Goal: Task Accomplishment & Management: Manage account settings

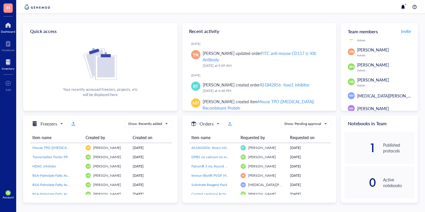
click at [1, 69] on div "Inventory" at bounding box center [8, 64] width 16 height 16
click at [7, 64] on div at bounding box center [8, 62] width 13 height 9
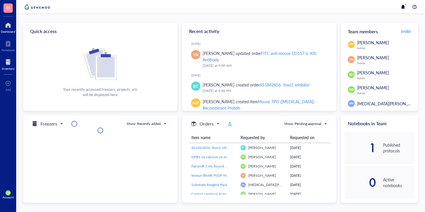
click at [7, 67] on div "Inventory" at bounding box center [8, 68] width 13 height 3
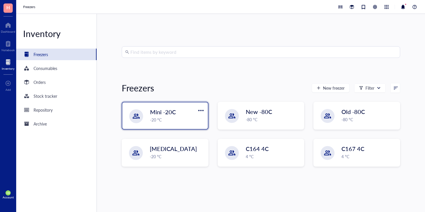
click at [178, 114] on div "Mini -20C" at bounding box center [173, 112] width 47 height 8
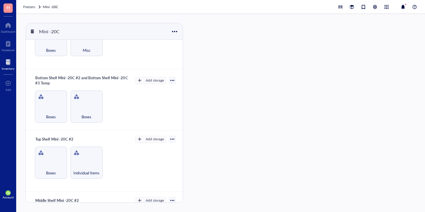
scroll to position [215, 0]
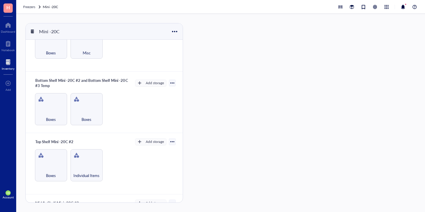
click at [10, 65] on div at bounding box center [8, 62] width 13 height 9
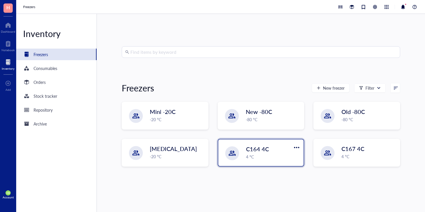
click at [262, 151] on span "C164 4C" at bounding box center [257, 149] width 23 height 8
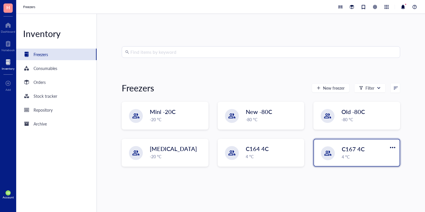
click at [351, 157] on div "4 °C" at bounding box center [369, 157] width 54 height 6
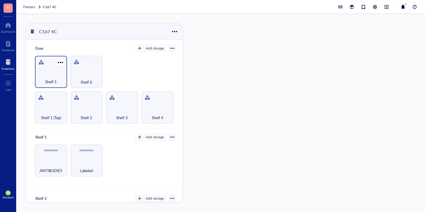
click at [55, 80] on span "Shelf 5" at bounding box center [51, 82] width 12 height 6
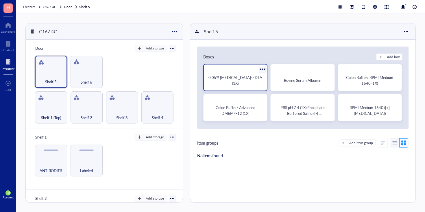
click at [233, 76] on div "0.05% Trypsin-EDTA (1X)" at bounding box center [235, 81] width 58 height 16
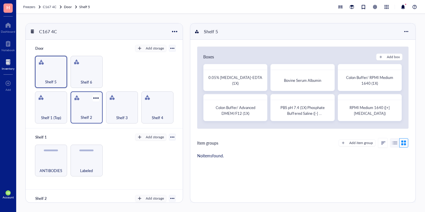
scroll to position [1, 0]
click at [59, 64] on div at bounding box center [60, 61] width 8 height 8
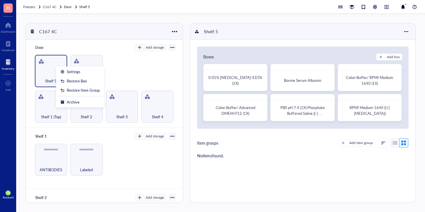
click at [132, 62] on div "Shelf 1 (Top) Shelf 2 Shelf 3 Shelf 4 Shelf 5 Shelf 6" at bounding box center [104, 89] width 143 height 68
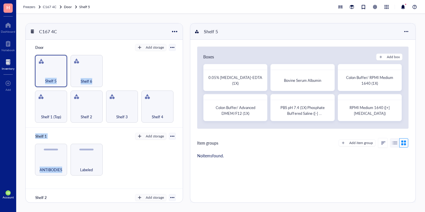
drag, startPoint x: 55, startPoint y: 65, endPoint x: 112, endPoint y: 153, distance: 104.9
click at [113, 153] on div "Door Add storage Shelf 1 (Top) Shelf 2 Shelf 3 Shelf 4 Shelf 5 Shelf 6 Shelf 1 …" at bounding box center [104, 129] width 157 height 179
click at [112, 153] on div "ANTIBODIES Labeled" at bounding box center [104, 160] width 143 height 32
drag, startPoint x: 47, startPoint y: 69, endPoint x: 111, endPoint y: 149, distance: 101.9
click at [111, 149] on div "Door Add storage Shelf 1 (Top) Shelf 2 Shelf 3 Shelf 4 Shelf 5 Shelf 6 Shelf 1 …" at bounding box center [104, 129] width 157 height 179
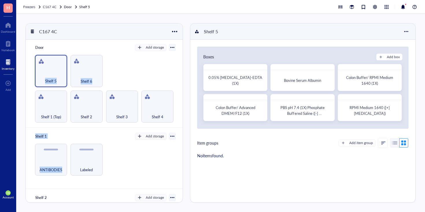
click at [111, 149] on div "ANTIBODIES Labeled" at bounding box center [104, 160] width 143 height 32
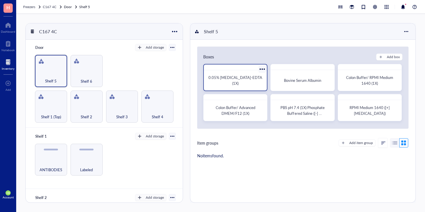
click at [262, 71] on div at bounding box center [262, 69] width 8 height 8
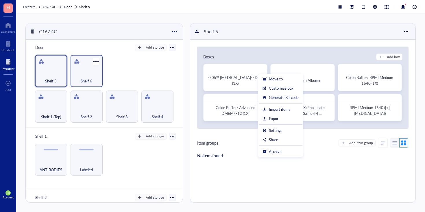
click at [92, 71] on div "Shelf 6" at bounding box center [87, 71] width 32 height 32
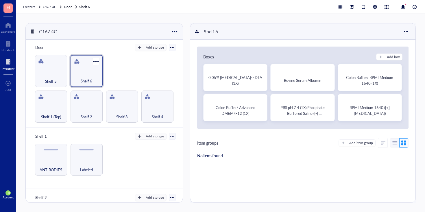
click at [93, 71] on div "Shelf 6" at bounding box center [86, 77] width 26 height 13
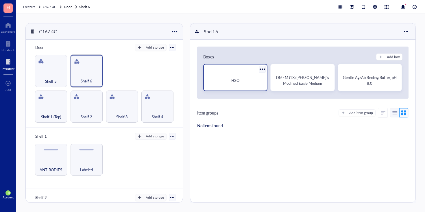
click at [207, 87] on div "H2O" at bounding box center [235, 81] width 58 height 16
click at [263, 71] on div at bounding box center [262, 69] width 8 height 8
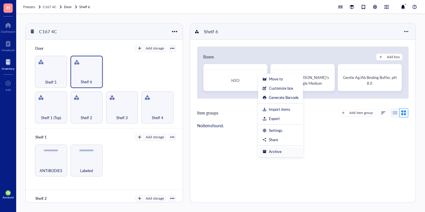
click at [275, 152] on div "Archive" at bounding box center [275, 151] width 13 height 5
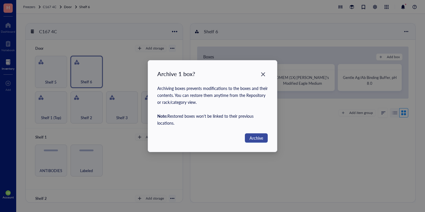
click at [259, 138] on span "Archive" at bounding box center [257, 138] width 14 height 6
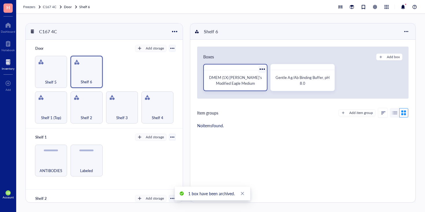
click at [253, 83] on span "DMEM (1X) Dulbecco's Modified Eagle Medium" at bounding box center [236, 80] width 54 height 11
click at [261, 69] on div at bounding box center [262, 69] width 8 height 8
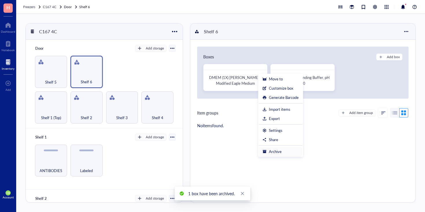
click at [275, 148] on li "Archive" at bounding box center [281, 151] width 44 height 9
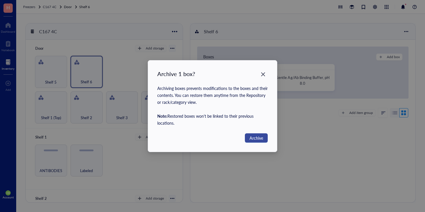
click at [254, 138] on span "Archive" at bounding box center [257, 138] width 14 height 6
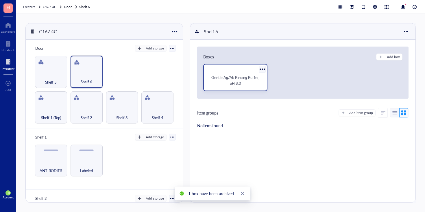
click at [262, 67] on div at bounding box center [262, 69] width 8 height 8
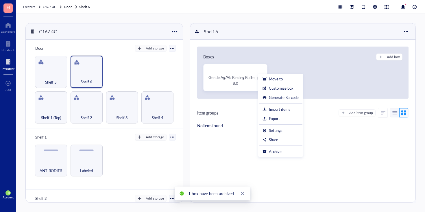
click at [232, 60] on div "Boxes Add box Gentle Ag/Ab Binding Buffer, pH 8.0 Move to Customize box Generat…" at bounding box center [303, 73] width 212 height 52
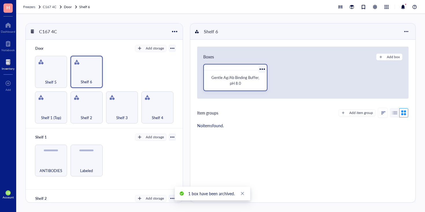
click at [231, 71] on div "Gentle Ag/Ab Binding Buffer, pH 8.0" at bounding box center [235, 77] width 64 height 27
click at [263, 70] on div at bounding box center [262, 69] width 8 height 8
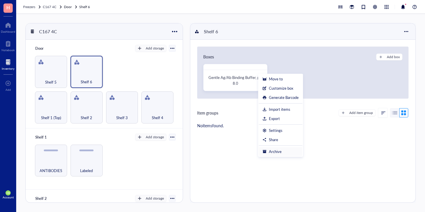
click at [277, 155] on li "Archive" at bounding box center [281, 151] width 44 height 9
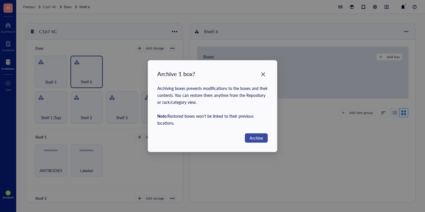
click at [249, 139] on button "Archive" at bounding box center [256, 137] width 23 height 9
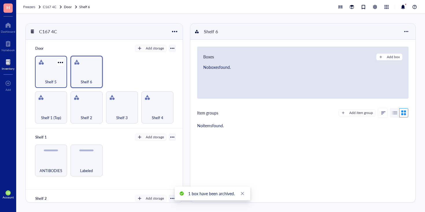
click at [48, 76] on div "Shelf 5" at bounding box center [51, 78] width 26 height 13
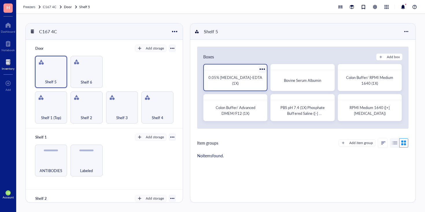
click at [241, 83] on div "0.05% Trypsin-EDTA (1X)" at bounding box center [236, 81] width 54 height 12
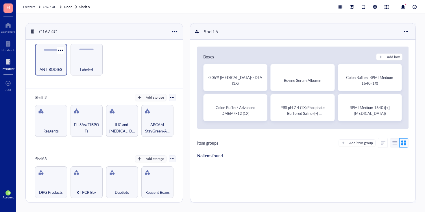
scroll to position [99, 0]
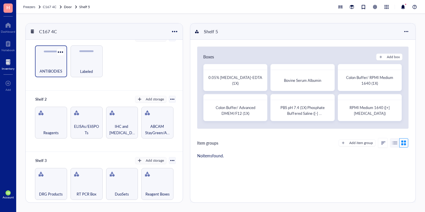
click at [49, 68] on span "ANTIBODIES" at bounding box center [51, 71] width 23 height 6
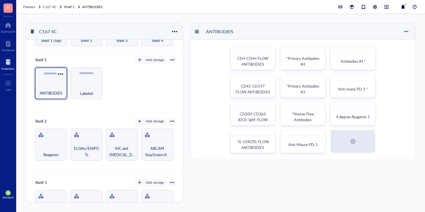
scroll to position [75, 0]
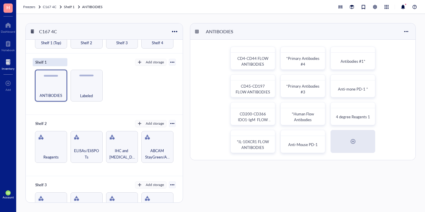
click at [45, 59] on div "Shelf 1" at bounding box center [50, 62] width 35 height 8
click at [47, 59] on input "Shelf 1" at bounding box center [43, 62] width 21 height 8
click at [51, 64] on input "Shelf 1" at bounding box center [43, 62] width 21 height 8
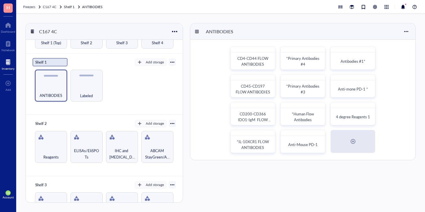
click at [51, 64] on input "Shelf 1" at bounding box center [43, 62] width 21 height 8
type input "Mini 4C #1 Shelf 3+4"
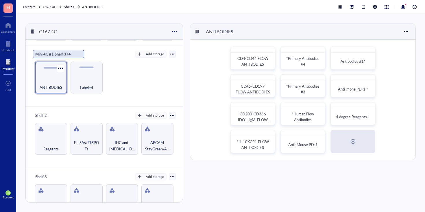
scroll to position [81, 0]
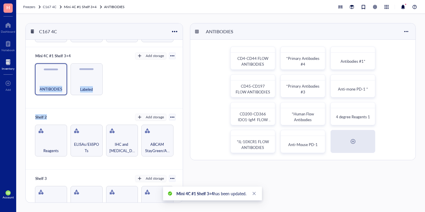
drag, startPoint x: 54, startPoint y: 81, endPoint x: 70, endPoint y: 116, distance: 38.7
click at [70, 116] on div "Door Add storage Shelf 1 (Top) Shelf 2 Shelf 3 Shelf 4 Shelf 5 Shelf 6 Mini 4C …" at bounding box center [104, 129] width 157 height 179
click at [70, 116] on div "Shelf 2 Add storage" at bounding box center [104, 117] width 143 height 8
click at [61, 68] on div at bounding box center [60, 70] width 8 height 8
click at [69, 80] on div "Settings" at bounding box center [74, 78] width 14 height 5
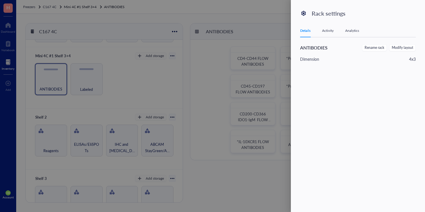
click at [159, 87] on div at bounding box center [212, 106] width 425 height 212
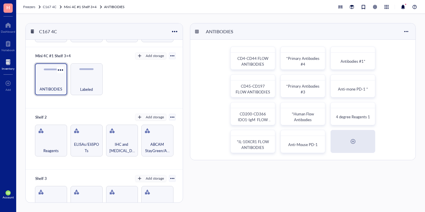
drag, startPoint x: 56, startPoint y: 79, endPoint x: 59, endPoint y: 75, distance: 4.9
click at [59, 75] on div "ANTIBODIES" at bounding box center [51, 79] width 32 height 32
click at [61, 66] on div at bounding box center [60, 70] width 8 height 8
click at [69, 58] on div "Mini 4C #1 Shelf 3+4 Add storage ANTIBODIES Labeled" at bounding box center [104, 77] width 157 height 61
click at [63, 68] on div at bounding box center [60, 70] width 8 height 8
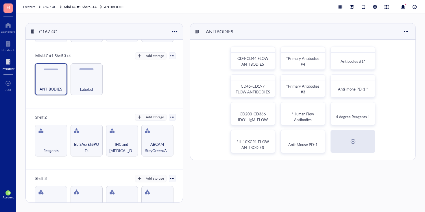
click at [123, 94] on div "Mini 4C #1 Shelf 3+4 Add storage ANTIBODIES Labeled" at bounding box center [104, 77] width 157 height 61
click at [171, 56] on div at bounding box center [172, 56] width 4 height 4
click at [124, 81] on div "ANTIBODIES Labeled" at bounding box center [104, 79] width 143 height 32
click at [121, 92] on div "ANTIBODIES Labeled" at bounding box center [104, 79] width 143 height 32
click at [8, 56] on div "Inventory" at bounding box center [8, 64] width 16 height 16
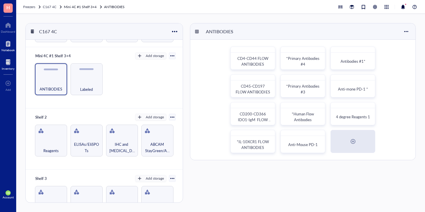
click at [11, 49] on div "Notebook" at bounding box center [7, 49] width 13 height 3
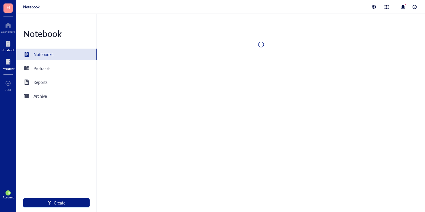
click at [11, 62] on div at bounding box center [8, 62] width 13 height 9
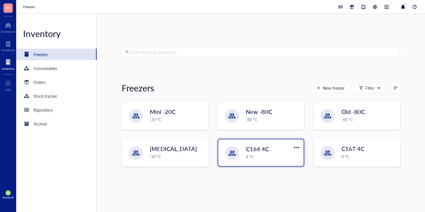
click at [242, 156] on div "C164 4C 4 °C" at bounding box center [261, 152] width 86 height 27
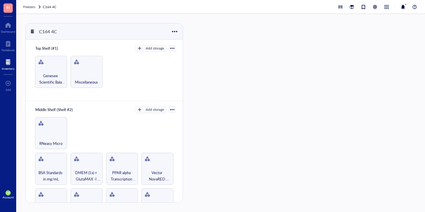
click at [55, 8] on link "C164 4C" at bounding box center [50, 7] width 15 height 6
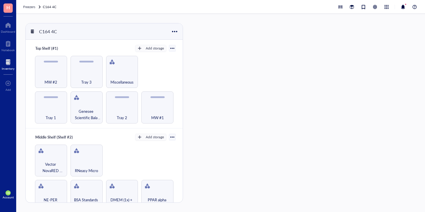
click at [52, 8] on link "C164 4C" at bounding box center [50, 7] width 15 height 6
click at [50, 7] on link "C164 4C" at bounding box center [50, 7] width 15 height 6
click at [49, 38] on div "C164 4C" at bounding box center [104, 31] width 157 height 16
click at [49, 32] on div "C164 4C" at bounding box center [53, 32] width 35 height 10
click at [49, 32] on input "C164 4C" at bounding box center [48, 31] width 23 height 9
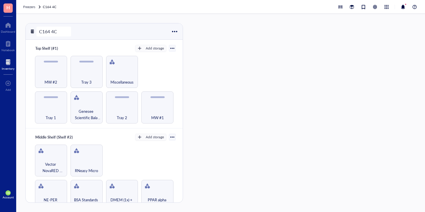
click at [49, 32] on input "C164 4C" at bounding box center [48, 31] width 23 height 9
type input "Mini 4C Fridges 1 and 2"
click at [127, 37] on div "Mini 4C Fridges 1 and 2" at bounding box center [104, 31] width 157 height 16
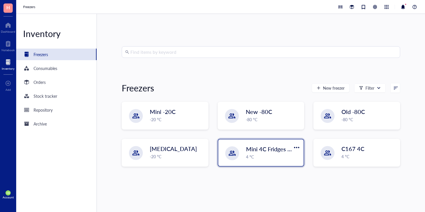
click at [271, 161] on div "Mini 4C Fridges 1 and 2 4 °C" at bounding box center [261, 152] width 86 height 27
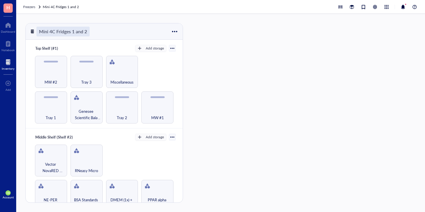
click at [86, 32] on div "Mini 4C Fridges 1 and 2" at bounding box center [62, 32] width 53 height 10
click at [86, 32] on input "Mini 4C Fridges 1 and 2" at bounding box center [69, 31] width 65 height 9
drag, startPoint x: 92, startPoint y: 31, endPoint x: 72, endPoint y: 30, distance: 20.3
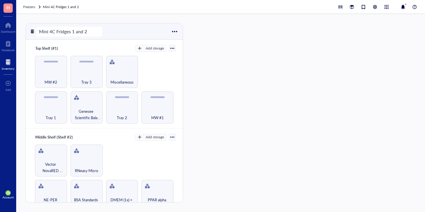
click at [72, 30] on input "Mini 4C Fridges 1 and 2" at bounding box center [69, 31] width 65 height 9
type input "Mini 4C Fridges 3"
click at [30, 5] on span "Freezers" at bounding box center [29, 6] width 12 height 5
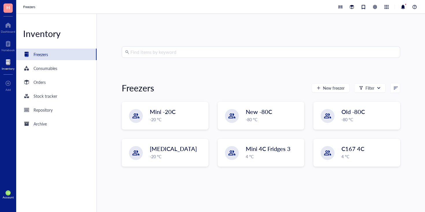
click at [322, 133] on div "Mini -20C -20 °C New -80C -80 °C Old -80C -80 °C Liquid Nitrogen -20 °C Mini 4C…" at bounding box center [261, 139] width 279 height 74
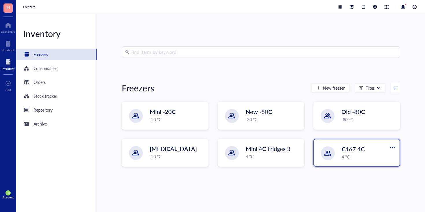
click at [336, 160] on div "C167 4C 4 °C" at bounding box center [357, 152] width 86 height 27
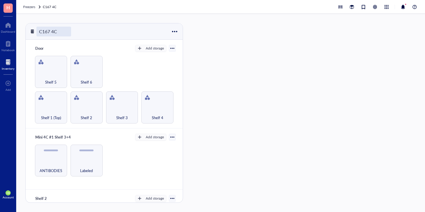
click at [51, 32] on div "C167 4C" at bounding box center [53, 32] width 35 height 10
click at [51, 32] on input "C167 4C" at bounding box center [48, 31] width 23 height 9
type input "Mini 4C Fridges 1 and 2"
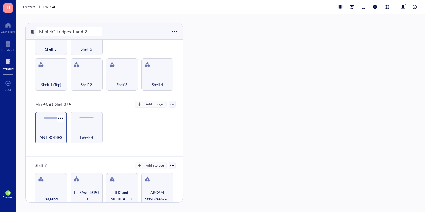
scroll to position [34, 0]
click at [122, 135] on div "ANTIBODIES Labeled" at bounding box center [104, 127] width 143 height 32
click at [121, 134] on div "ANTIBODIES Labeled" at bounding box center [104, 127] width 143 height 32
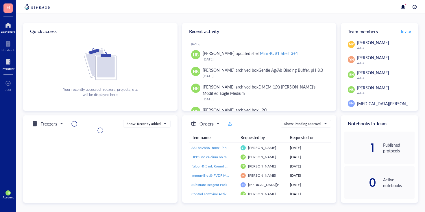
click at [5, 70] on div "Inventory" at bounding box center [8, 68] width 13 height 3
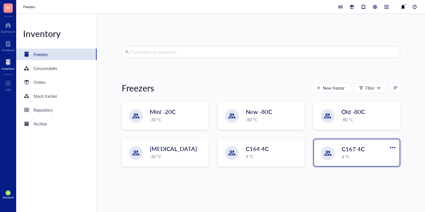
click at [345, 155] on div "4 °C" at bounding box center [369, 157] width 54 height 6
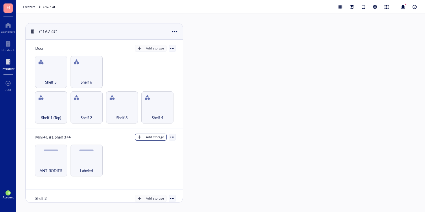
click at [153, 136] on div "Add storage" at bounding box center [155, 137] width 18 height 5
click at [155, 147] on span "Rack" at bounding box center [153, 146] width 33 height 6
radio input "false"
radio input "true"
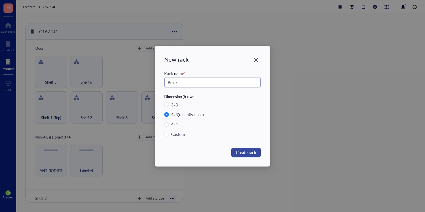
type input "Boxes"
click at [256, 152] on span "Create rack" at bounding box center [246, 152] width 20 height 6
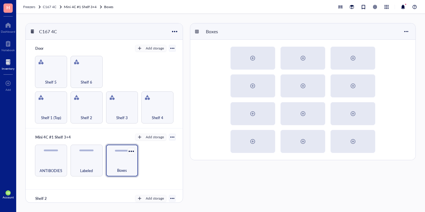
click at [127, 150] on div at bounding box center [131, 151] width 8 height 8
click at [146, 181] on div "Archive" at bounding box center [143, 181] width 13 height 5
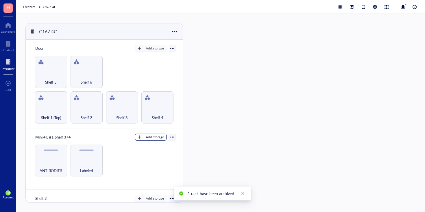
click at [153, 135] on div "Add storage" at bounding box center [155, 137] width 18 height 5
click at [154, 154] on span "Category" at bounding box center [153, 155] width 33 height 6
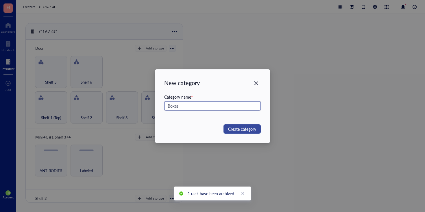
type input "Boxes"
click at [255, 127] on span "Create category" at bounding box center [242, 129] width 28 height 6
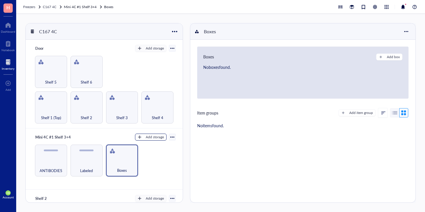
click at [161, 138] on div "Add storage" at bounding box center [155, 137] width 18 height 5
click at [154, 157] on span "Category" at bounding box center [153, 155] width 33 height 6
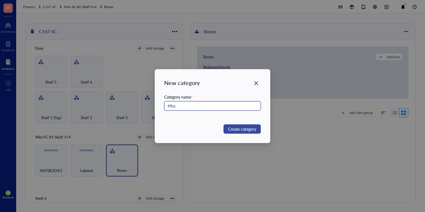
type input "Misc"
click at [246, 130] on span "Create category" at bounding box center [242, 129] width 28 height 6
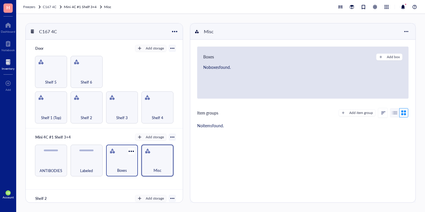
click at [117, 161] on div "Boxes" at bounding box center [122, 167] width 26 height 13
click at [394, 57] on div "Add box" at bounding box center [393, 56] width 13 height 5
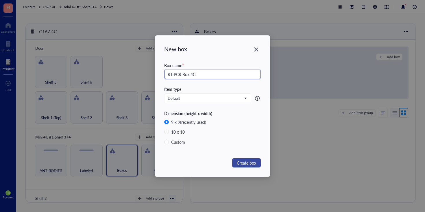
type input "RT-PCR Box 4C"
click at [240, 160] on span "Create box" at bounding box center [246, 163] width 19 height 6
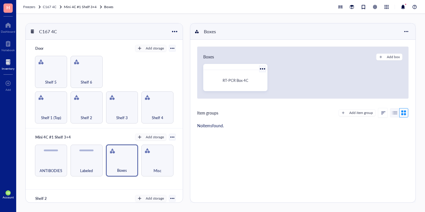
click at [236, 82] on span "RT-PCR Box 4C" at bounding box center [236, 80] width 26 height 5
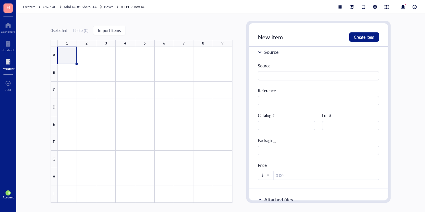
scroll to position [164, 0]
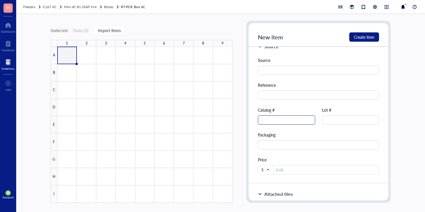
type input "Power SYBR Green PCR Master Mix"
click at [291, 123] on input "text" at bounding box center [286, 119] width 57 height 9
type input "4367659"
click at [292, 121] on input "4367659" at bounding box center [286, 119] width 57 height 9
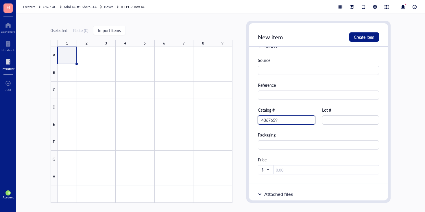
click at [292, 121] on input "4367659" at bounding box center [286, 119] width 57 height 9
click at [368, 35] on span "Create item" at bounding box center [364, 37] width 21 height 5
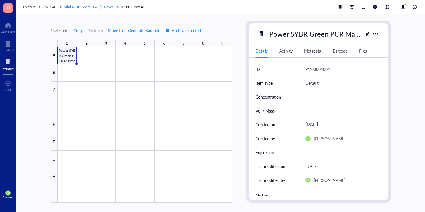
click at [107, 5] on span "Boxes" at bounding box center [108, 6] width 9 height 5
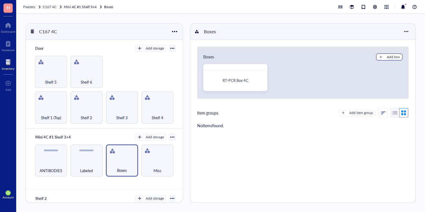
click at [383, 56] on button "Add box" at bounding box center [389, 57] width 26 height 7
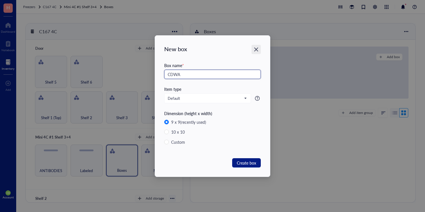
type input "CDWA"
click at [255, 49] on icon "Close" at bounding box center [256, 49] width 4 height 4
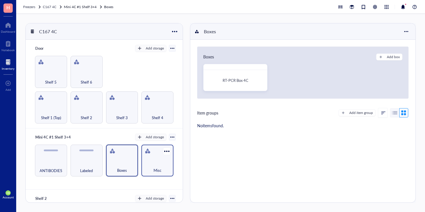
click at [153, 161] on div "Misc" at bounding box center [157, 167] width 26 height 13
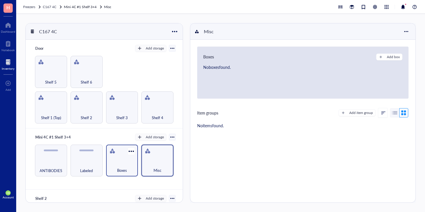
click at [125, 163] on div "Boxes" at bounding box center [122, 167] width 26 height 13
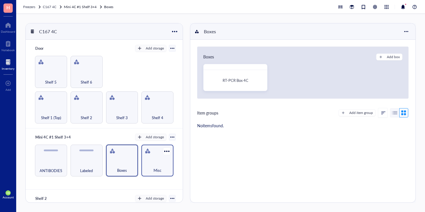
click at [153, 164] on div "Misc" at bounding box center [157, 167] width 26 height 13
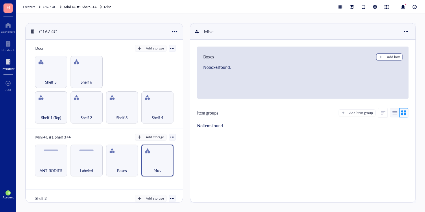
click at [384, 55] on button "Add box" at bounding box center [389, 57] width 26 height 7
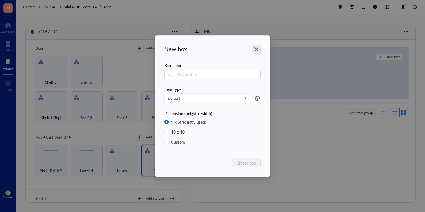
click at [259, 50] on icon "Close" at bounding box center [256, 49] width 5 height 5
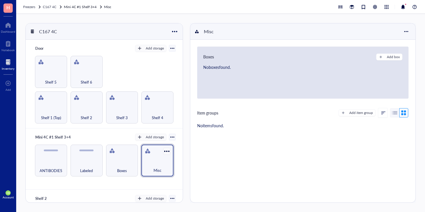
click at [163, 152] on div at bounding box center [167, 151] width 8 height 8
click at [177, 193] on div "Archive" at bounding box center [178, 190] width 13 height 5
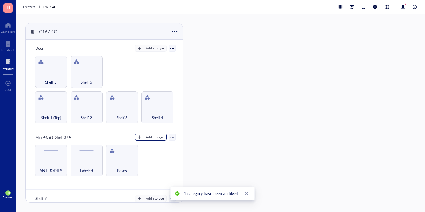
click at [156, 136] on div "Add storage" at bounding box center [155, 137] width 18 height 5
click at [170, 137] on div at bounding box center [172, 137] width 4 height 4
click at [155, 136] on div "Add storage" at bounding box center [155, 137] width 18 height 5
click at [152, 157] on span "Category" at bounding box center [153, 155] width 33 height 6
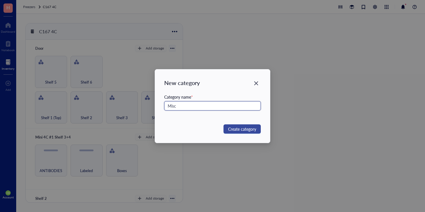
type input "Misc"
click at [233, 126] on span "Create category" at bounding box center [242, 129] width 28 height 6
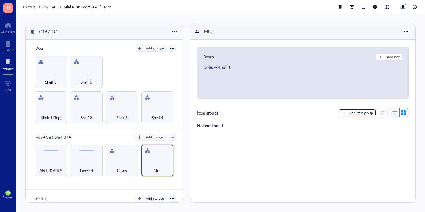
click at [365, 112] on div "Add item group" at bounding box center [362, 112] width 24 height 5
type textarea "Keep everyone on the same page..."
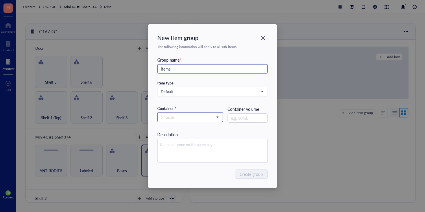
type input "Items"
click at [197, 113] on input "search" at bounding box center [188, 117] width 54 height 9
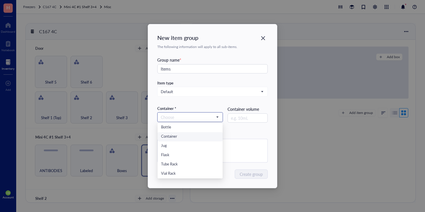
click at [195, 135] on div "Container" at bounding box center [190, 137] width 58 height 6
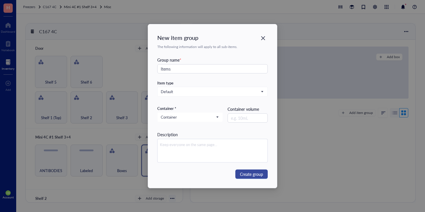
click at [248, 171] on span "Create group" at bounding box center [251, 174] width 23 height 6
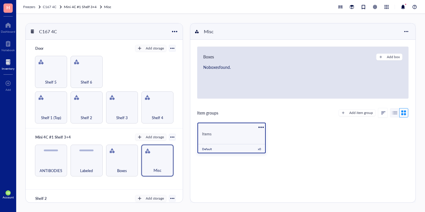
click at [230, 137] on div "Items" at bounding box center [232, 133] width 68 height 11
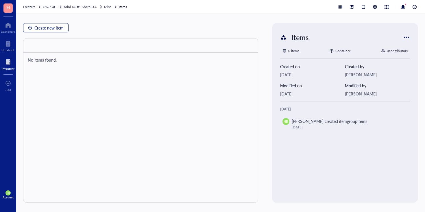
click at [63, 28] on span "Create new item" at bounding box center [48, 27] width 29 height 5
type textarea "Keep everyone on the same page…"
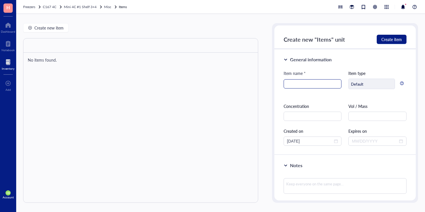
click at [296, 84] on input "search" at bounding box center [312, 84] width 51 height 9
type input "L"
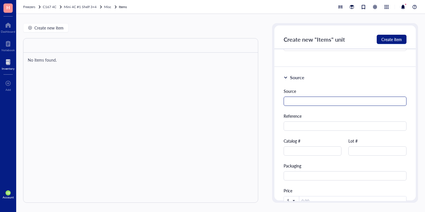
scroll to position [147, 0]
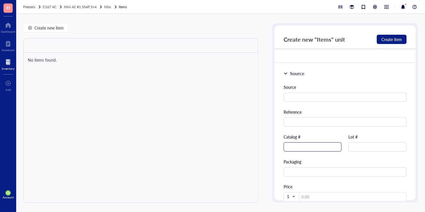
type input "Nucleofector Solution Set P4 For Primary Cells"
click at [322, 148] on input "text" at bounding box center [313, 146] width 58 height 9
type input "PBP4-00675"
click at [397, 38] on span "Create item" at bounding box center [392, 39] width 21 height 5
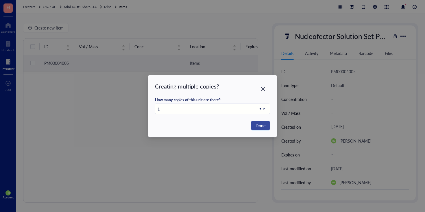
click at [263, 122] on span "Done" at bounding box center [261, 125] width 10 height 6
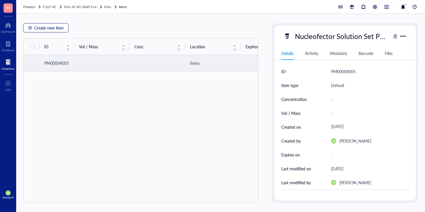
click at [47, 31] on button "Create new item" at bounding box center [45, 27] width 45 height 9
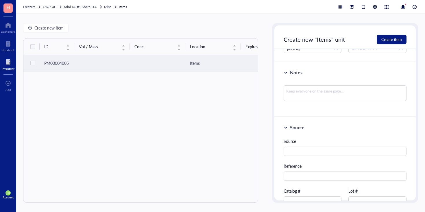
scroll to position [102, 0]
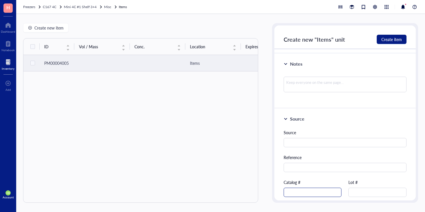
type input "DAB Solution"
click at [299, 190] on input "text" at bounding box center [313, 192] width 58 height 9
click at [308, 191] on input "text" at bounding box center [313, 192] width 58 height 9
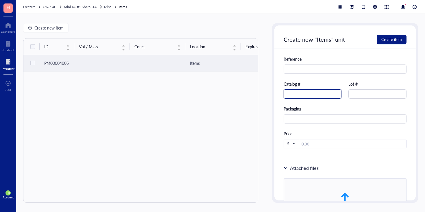
scroll to position [196, 0]
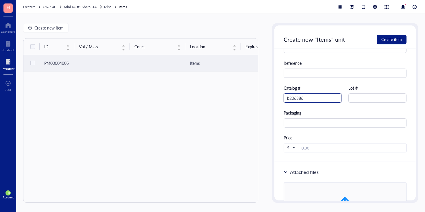
click at [285, 98] on input "b206386" at bounding box center [313, 97] width 58 height 9
type input "ab206386"
click at [406, 40] on button "Create item" at bounding box center [392, 39] width 30 height 9
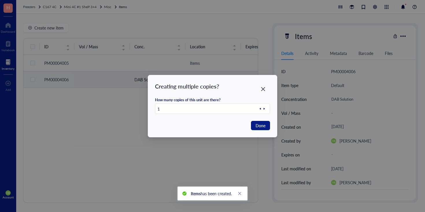
click at [264, 108] on icon at bounding box center [264, 109] width 1 height 2
click at [261, 125] on span "Done" at bounding box center [261, 125] width 10 height 6
type input "1"
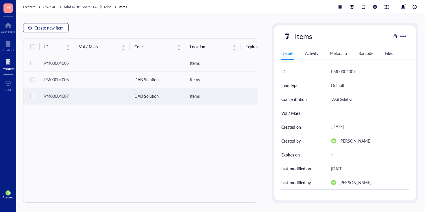
click at [36, 27] on span "Create new item" at bounding box center [48, 27] width 29 height 5
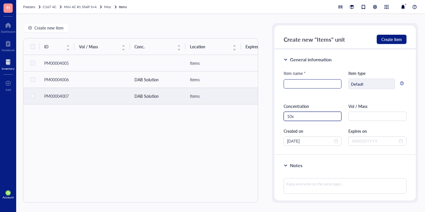
type input "10x"
click at [322, 85] on input "search" at bounding box center [312, 84] width 51 height 9
click at [324, 85] on input "Wash Buffer PT" at bounding box center [312, 84] width 51 height 9
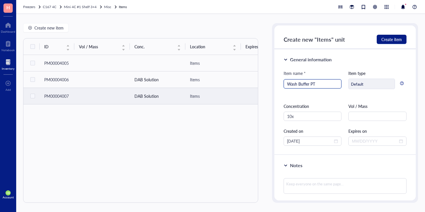
click at [324, 85] on input "Wash Buffer PT" at bounding box center [312, 84] width 51 height 9
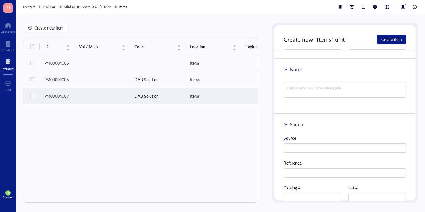
scroll to position [104, 0]
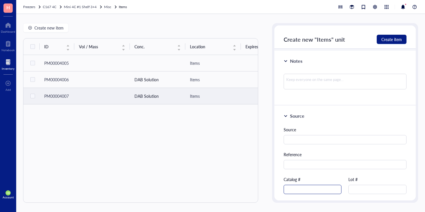
type input "Power SYBR Green PCR Master Mix"
click at [323, 189] on input "text" at bounding box center [313, 189] width 58 height 9
type input "4367659"
click at [394, 41] on span "Create item" at bounding box center [392, 39] width 21 height 5
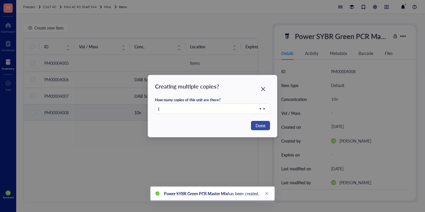
click at [264, 125] on span "Done" at bounding box center [261, 125] width 10 height 6
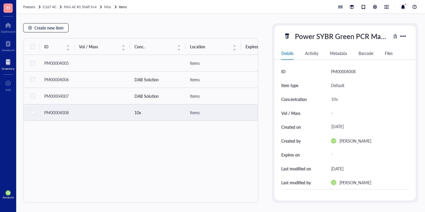
click at [52, 31] on button "Create new item" at bounding box center [45, 27] width 45 height 9
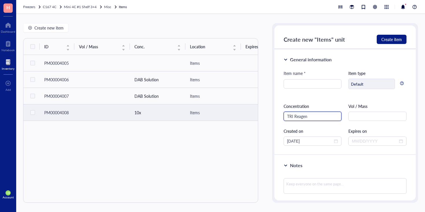
type input "TRI Reagent"
click at [305, 120] on input "TRI Reagent" at bounding box center [313, 116] width 58 height 9
click at [311, 82] on input "search" at bounding box center [312, 84] width 51 height 9
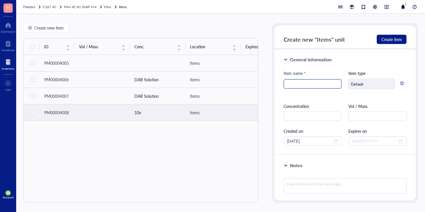
paste input "TRI Reagent"
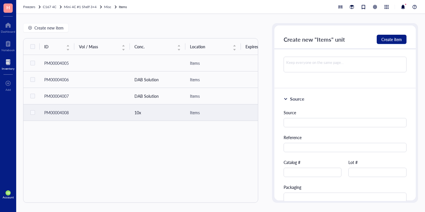
scroll to position [133, 0]
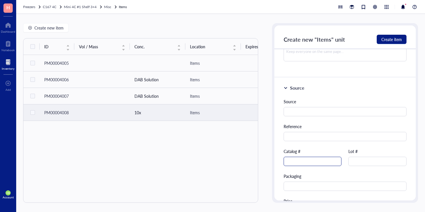
type input "TRI Reagent"
click at [306, 165] on input "text" at bounding box center [313, 161] width 58 height 9
type input "R2050-1-50"
click at [390, 37] on span "Create item" at bounding box center [392, 39] width 21 height 5
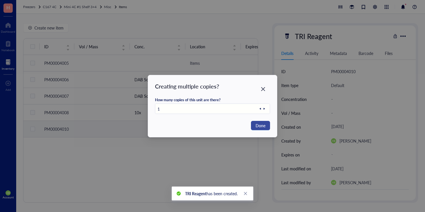
click at [262, 124] on span "Done" at bounding box center [261, 125] width 10 height 6
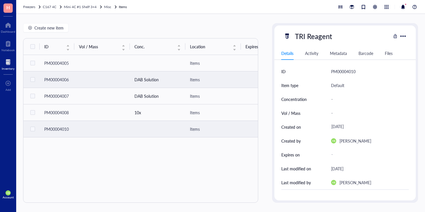
click at [165, 85] on td "DAB Solution" at bounding box center [158, 79] width 56 height 16
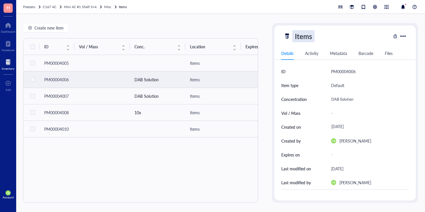
click at [306, 35] on div "Items" at bounding box center [304, 36] width 22 height 12
type input "I"
type input "DAB Solution"
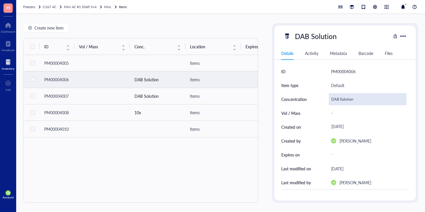
click at [340, 100] on div "DAB Solution" at bounding box center [368, 99] width 78 height 12
click at [340, 100] on input "DAB Solution" at bounding box center [367, 99] width 77 height 12
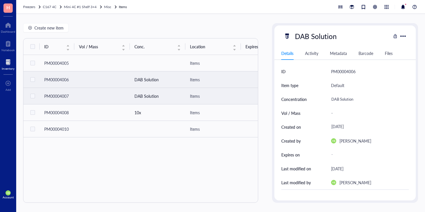
click at [141, 98] on td "DAB Solution" at bounding box center [158, 96] width 56 height 16
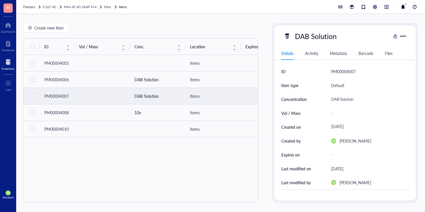
click at [145, 94] on td "DAB Solution" at bounding box center [158, 96] width 56 height 16
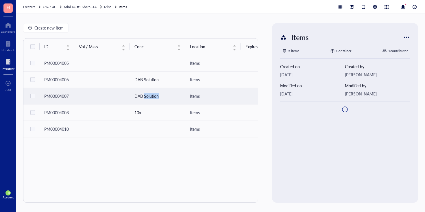
click at [145, 94] on td "DAB Solution" at bounding box center [158, 96] width 56 height 16
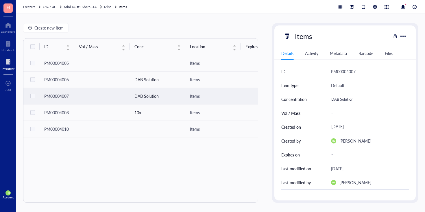
click at [146, 95] on td "DAB Solution" at bounding box center [158, 96] width 56 height 16
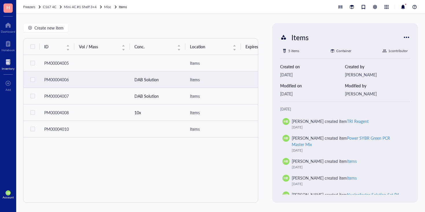
click at [149, 84] on td "DAB Solution" at bounding box center [158, 79] width 56 height 16
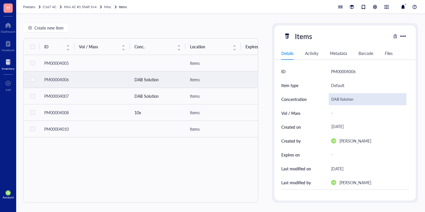
click at [350, 102] on div "DAB Solution" at bounding box center [368, 99] width 78 height 12
click at [345, 98] on input "DAB Solution" at bounding box center [367, 99] width 77 height 12
click at [361, 99] on div "DAB Solution" at bounding box center [368, 99] width 78 height 12
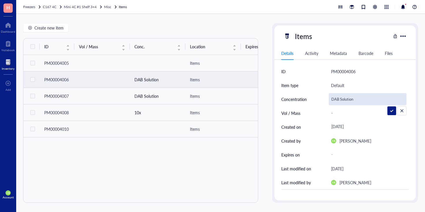
click at [361, 99] on input "DAB Solution" at bounding box center [367, 99] width 77 height 12
click at [379, 99] on div "DAB Solution" at bounding box center [368, 99] width 78 height 12
click at [379, 99] on input "DAB Solution" at bounding box center [367, 99] width 77 height 12
type input "0"
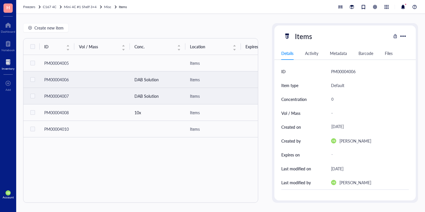
click at [157, 96] on td "DAB Solution" at bounding box center [158, 96] width 56 height 16
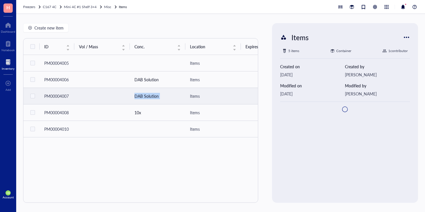
click at [157, 96] on td "DAB Solution" at bounding box center [158, 96] width 56 height 16
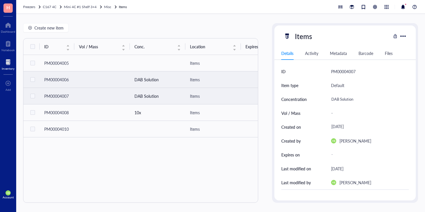
click at [156, 78] on td "DAB Solution" at bounding box center [158, 79] width 56 height 16
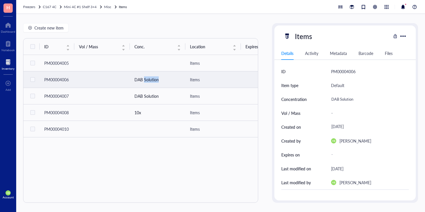
click at [156, 78] on td "DAB Solution" at bounding box center [158, 79] width 56 height 16
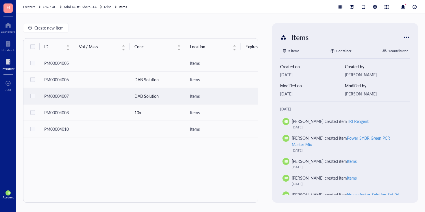
click at [154, 90] on td "DAB Solution" at bounding box center [158, 96] width 56 height 16
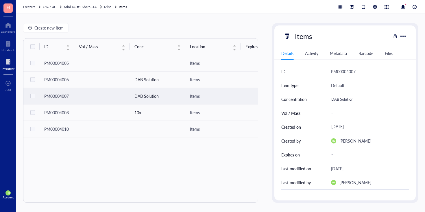
click at [154, 95] on td "DAB Solution" at bounding box center [158, 96] width 56 height 16
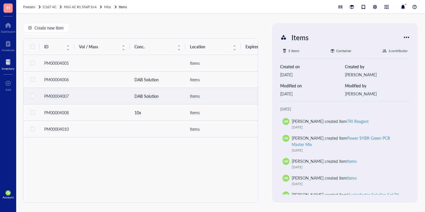
click at [155, 93] on td "DAB Solution" at bounding box center [158, 96] width 56 height 16
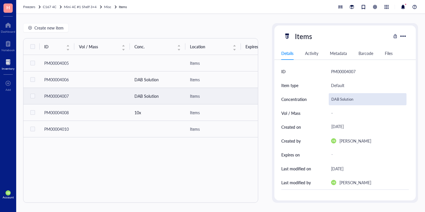
click at [333, 96] on div "DAB Solution" at bounding box center [368, 99] width 78 height 12
click at [333, 96] on input "DAB Solution" at bounding box center [367, 99] width 77 height 12
type input "X"
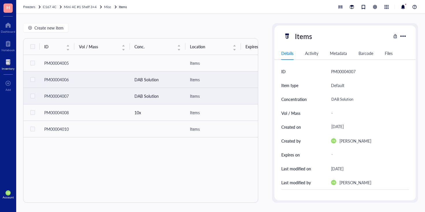
click at [180, 78] on td "DAB Solution" at bounding box center [158, 79] width 56 height 16
click at [175, 93] on td "DAB Solution" at bounding box center [158, 96] width 56 height 16
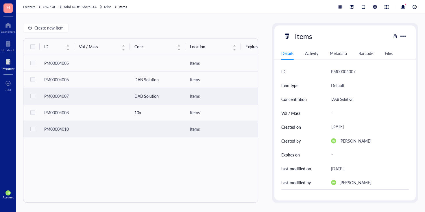
click at [118, 126] on td at bounding box center [102, 129] width 56 height 16
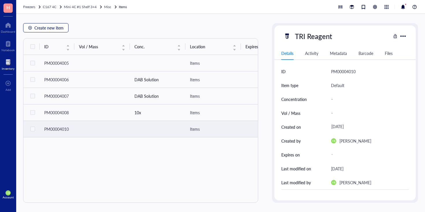
click at [44, 26] on span "Create new item" at bounding box center [48, 27] width 29 height 5
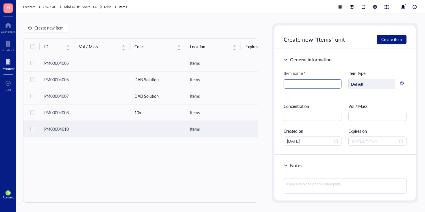
click at [297, 80] on input "search" at bounding box center [312, 84] width 51 height 9
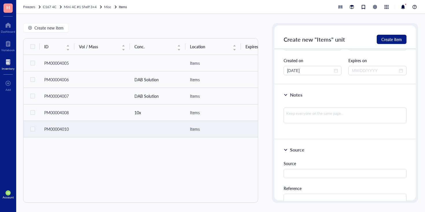
scroll to position [173, 0]
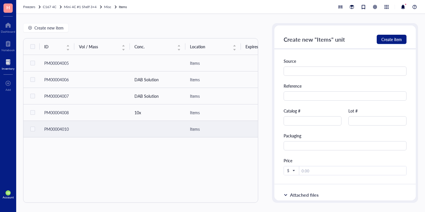
type input "[PERSON_NAME] DSS No-Weigh Format"
click at [320, 126] on div "Source Reference Catalog # Lot # Packaging Price $" at bounding box center [345, 116] width 123 height 117
click at [320, 122] on input "text" at bounding box center [313, 120] width 58 height 9
type input "A39267"
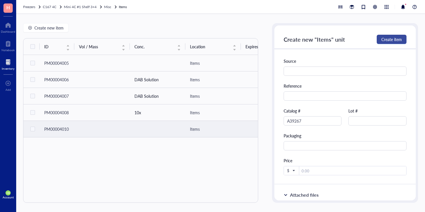
click at [394, 38] on span "Create item" at bounding box center [392, 39] width 21 height 5
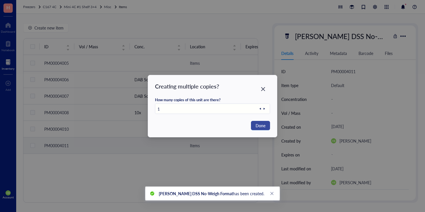
click at [260, 123] on span "Done" at bounding box center [261, 125] width 10 height 6
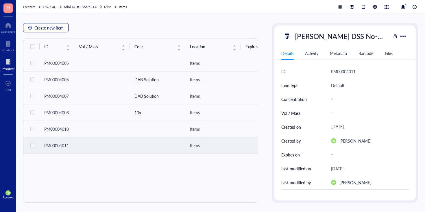
click at [46, 27] on span "Create new item" at bounding box center [48, 27] width 29 height 5
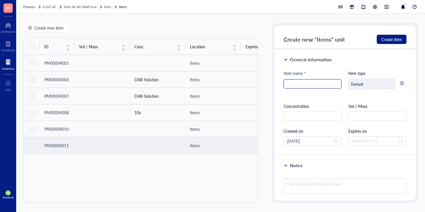
click at [310, 84] on input "search" at bounding box center [312, 84] width 51 height 9
click at [302, 85] on input "Cell Seperation Media" at bounding box center [312, 84] width 51 height 9
click at [304, 85] on input "Cell Seperation Media" at bounding box center [312, 84] width 51 height 9
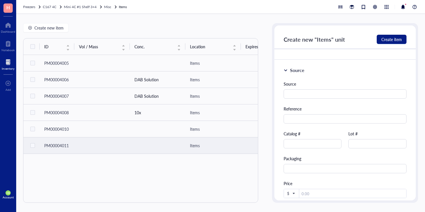
scroll to position [171, 0]
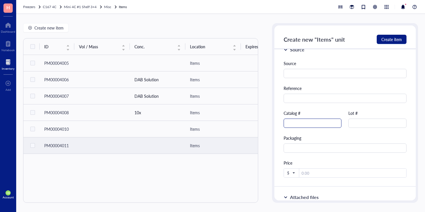
type input "Cell Separation Media"
click at [317, 123] on input "text" at bounding box center [313, 123] width 58 height 9
type input "CL5070"
click at [385, 37] on span "Create item" at bounding box center [392, 39] width 21 height 5
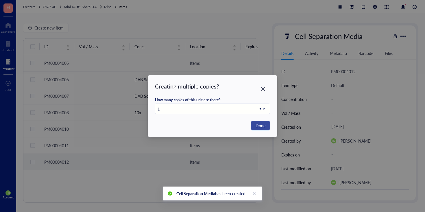
click at [259, 125] on span "Done" at bounding box center [261, 125] width 10 height 6
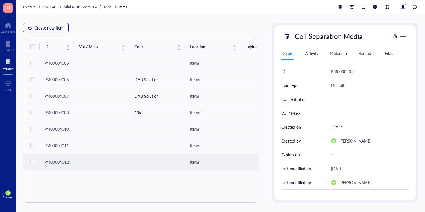
click at [41, 27] on span "Create new item" at bounding box center [48, 27] width 29 height 5
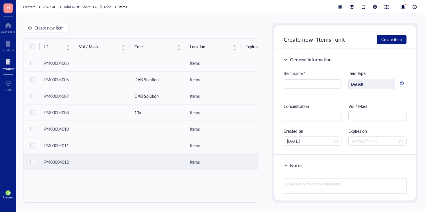
click at [309, 79] on div "Item name *" at bounding box center [313, 74] width 58 height 9
click at [307, 84] on input "search" at bounding box center [312, 84] width 51 height 9
click at [336, 82] on input "NE-PER Nuclear and Cytoplasmic Extraction Reagents" at bounding box center [312, 84] width 51 height 9
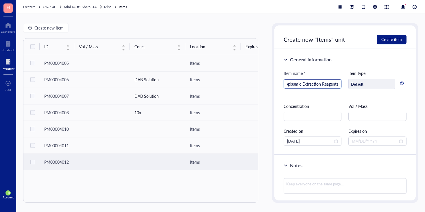
click at [336, 82] on input "NE-PER Nuclear and Cytoplasmic Extraction Reagents" at bounding box center [312, 84] width 51 height 9
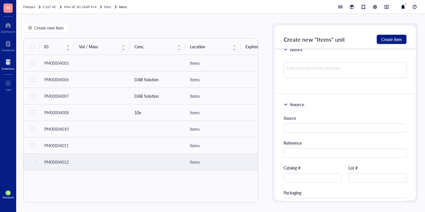
scroll to position [118, 0]
type input "NE-PER Nuclear and Cytoplasmic Extraction Reagents"
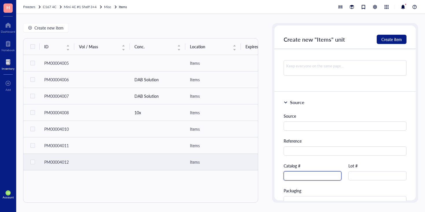
click at [310, 177] on input "text" at bounding box center [313, 175] width 58 height 9
type input "78833"
click at [397, 39] on span "Create item" at bounding box center [392, 39] width 21 height 5
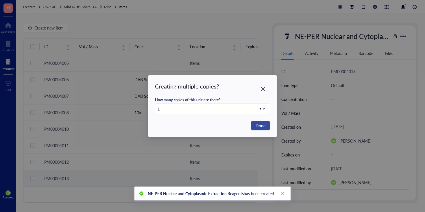
click at [263, 125] on span "Done" at bounding box center [261, 125] width 10 height 6
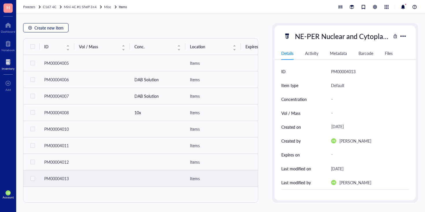
click at [54, 24] on button "Create new item" at bounding box center [45, 27] width 45 height 9
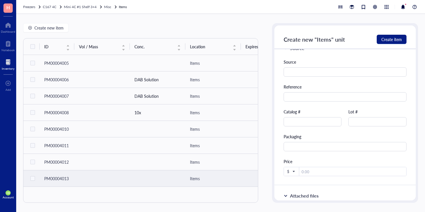
scroll to position [183, 0]
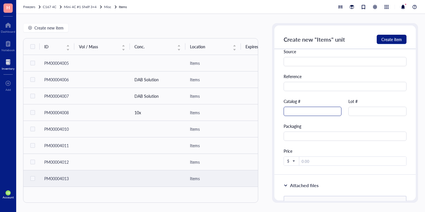
type input "Nucleofector Solution LV Set P3 For Prim"
click at [307, 109] on input "text" at bounding box center [313, 111] width 58 height 9
type input "V4LP3-22500"
click at [398, 39] on span "Create item" at bounding box center [392, 39] width 21 height 5
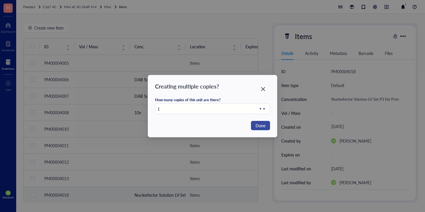
click at [264, 127] on span "Done" at bounding box center [261, 125] width 10 height 6
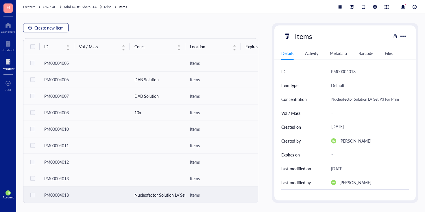
click at [38, 25] on span "Create new item" at bounding box center [48, 27] width 29 height 5
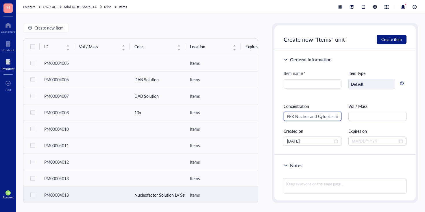
scroll to position [0, 9]
type input "NE-PER Nuclear and Cytoplasmic Extractio"
click at [302, 118] on input "NE-PER Nuclear and Cytoplasmic Extractio" at bounding box center [313, 116] width 58 height 9
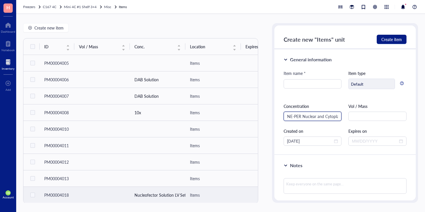
click at [302, 118] on input "NE-PER Nuclear and Cytoplasmic Extractio" at bounding box center [313, 116] width 58 height 9
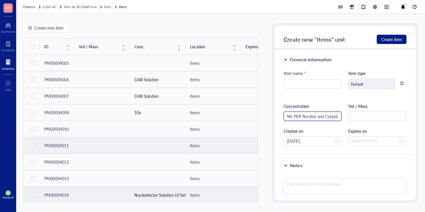
scroll to position [3, 0]
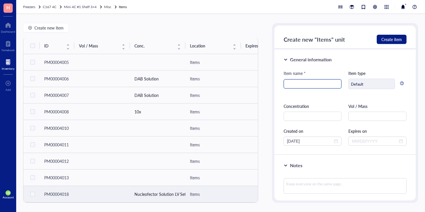
click at [315, 83] on input "search" at bounding box center [312, 84] width 51 height 9
paste input "NE-PER Nuclear and Cytoplasmic Extractio"
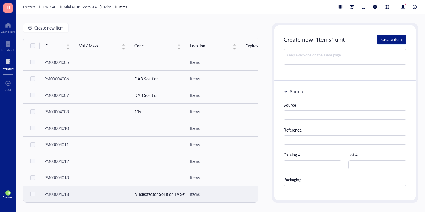
scroll to position [150, 0]
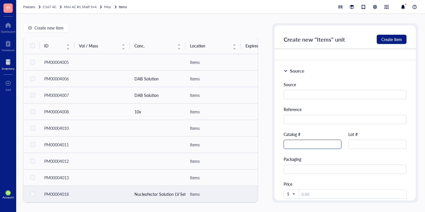
type input "NE-PER Nuclear and Cytoplasmic Extraction Reagents"
click at [323, 140] on input "text" at bounding box center [313, 144] width 58 height 9
type input "78833"
click at [394, 37] on span "Create item" at bounding box center [392, 39] width 21 height 5
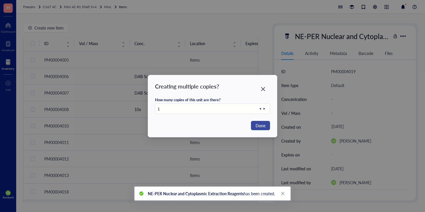
click at [264, 126] on span "Done" at bounding box center [261, 125] width 10 height 6
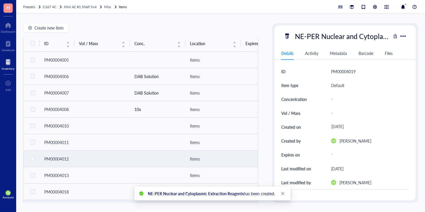
scroll to position [20, 0]
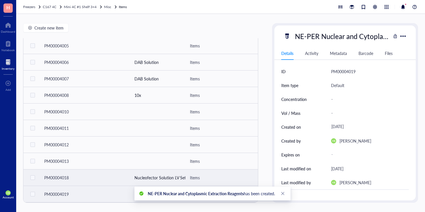
click at [166, 172] on td "Nucleofector Solution LV Set P3 For Prim" at bounding box center [158, 178] width 56 height 16
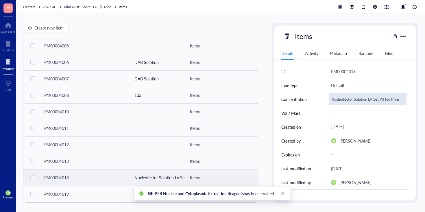
click at [356, 100] on div "Nucleofector Solution LV Set P3 For Prim" at bounding box center [368, 99] width 78 height 12
click at [356, 100] on input "Nucleofector Solution LV Set P3 For Prim" at bounding box center [367, 99] width 77 height 12
click at [305, 36] on div "Items" at bounding box center [304, 36] width 22 height 12
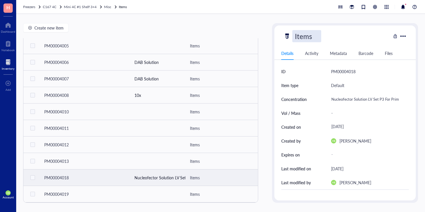
click at [305, 36] on input "Items" at bounding box center [307, 36] width 28 height 12
type input "Nucleofector Solution LV Set P3 For Prim"
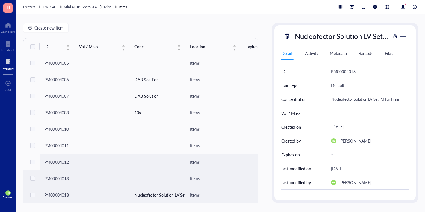
scroll to position [20, 0]
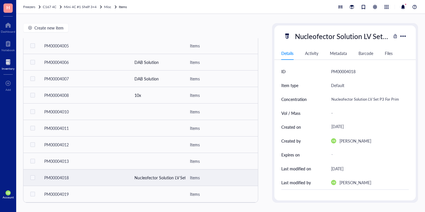
click at [97, 181] on td at bounding box center [102, 178] width 56 height 16
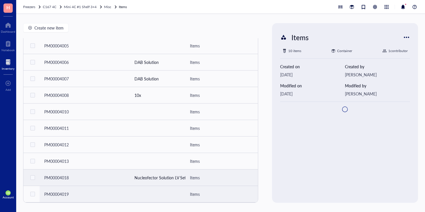
click at [98, 183] on td at bounding box center [102, 178] width 56 height 16
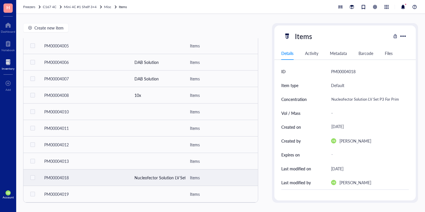
click at [99, 172] on td at bounding box center [102, 178] width 56 height 16
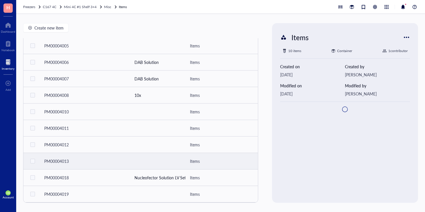
click at [102, 153] on td at bounding box center [102, 161] width 56 height 16
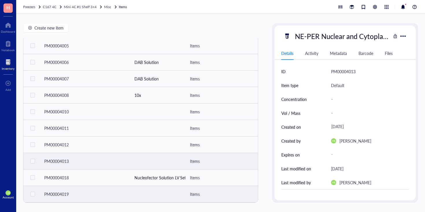
click at [97, 186] on td at bounding box center [102, 194] width 56 height 16
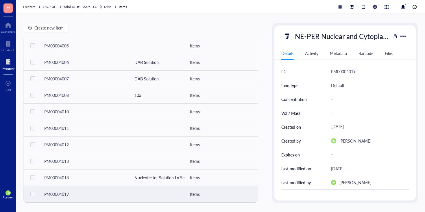
click at [96, 192] on td at bounding box center [102, 194] width 56 height 16
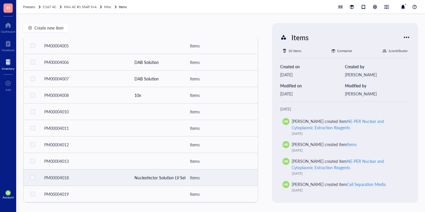
click at [112, 182] on td at bounding box center [102, 178] width 56 height 16
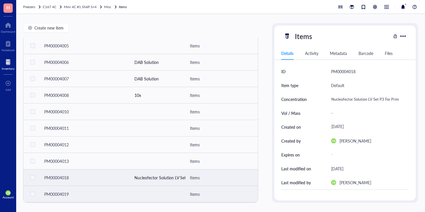
click at [108, 193] on td at bounding box center [102, 194] width 56 height 16
click at [106, 178] on td at bounding box center [102, 178] width 56 height 16
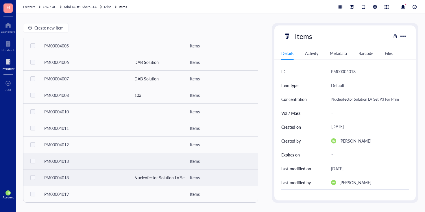
click at [107, 165] on td at bounding box center [102, 161] width 56 height 16
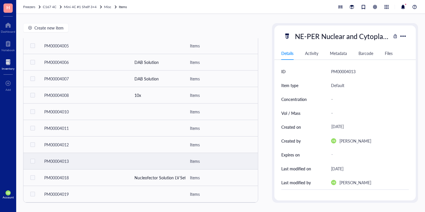
click at [105, 153] on td at bounding box center [102, 161] width 56 height 16
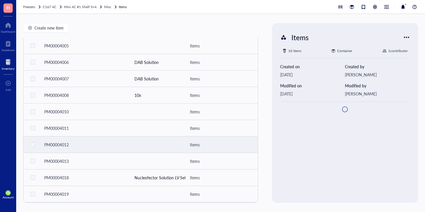
click at [104, 144] on td at bounding box center [102, 145] width 56 height 16
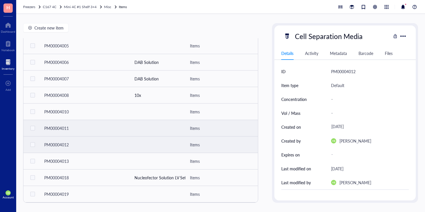
click at [102, 128] on td at bounding box center [102, 128] width 56 height 16
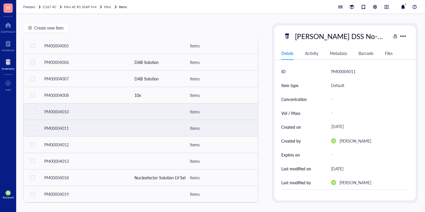
click at [101, 114] on td at bounding box center [102, 112] width 56 height 16
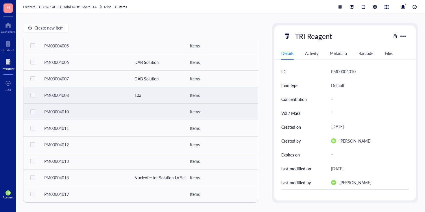
click at [100, 97] on td at bounding box center [102, 95] width 56 height 16
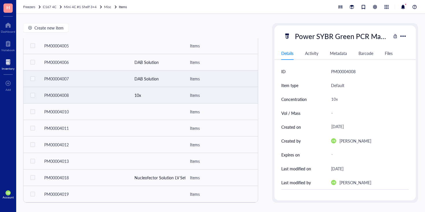
click at [101, 76] on td at bounding box center [102, 79] width 56 height 16
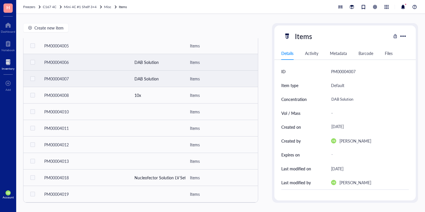
click at [103, 59] on td at bounding box center [102, 62] width 56 height 16
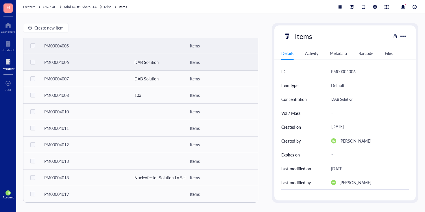
click at [104, 42] on td at bounding box center [102, 46] width 56 height 16
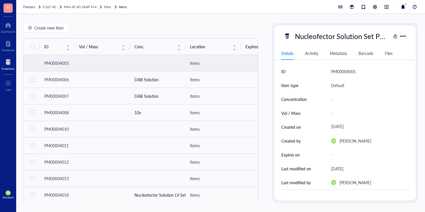
click at [403, 34] on div at bounding box center [403, 36] width 8 height 8
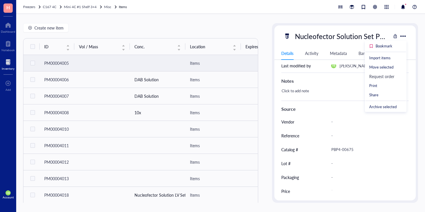
scroll to position [119, 0]
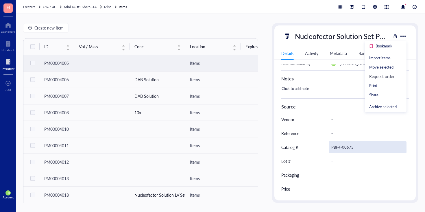
click at [350, 141] on div "PBP4-00675" at bounding box center [368, 147] width 78 height 12
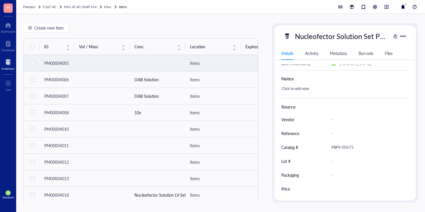
click at [386, 55] on div "Files" at bounding box center [389, 53] width 8 height 6
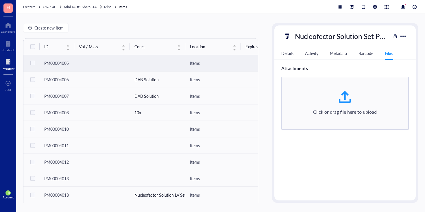
click at [333, 52] on div "Metadata" at bounding box center [338, 53] width 17 height 6
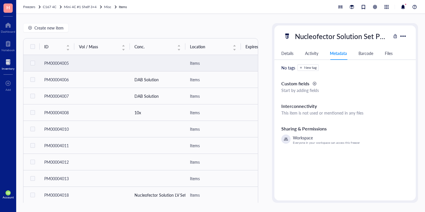
click at [311, 54] on div "Activity" at bounding box center [311, 53] width 13 height 6
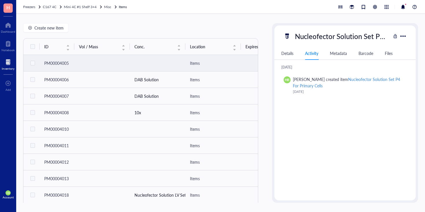
click at [286, 54] on div "Details" at bounding box center [288, 53] width 12 height 6
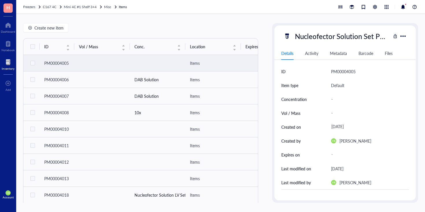
click at [372, 52] on div "Barcode" at bounding box center [366, 53] width 15 height 6
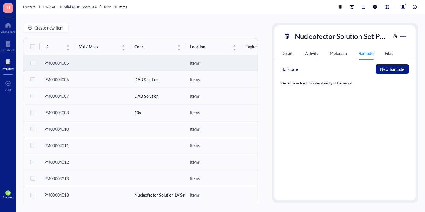
click at [341, 55] on div "Metadata" at bounding box center [338, 53] width 17 height 6
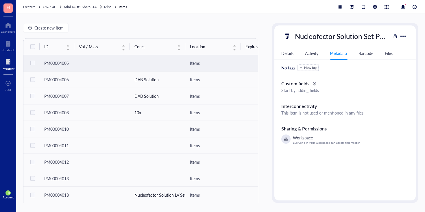
click at [296, 53] on div "Details Activity Metadata Barcode Files" at bounding box center [345, 53] width 141 height 13
click at [288, 54] on div "Details" at bounding box center [288, 53] width 12 height 6
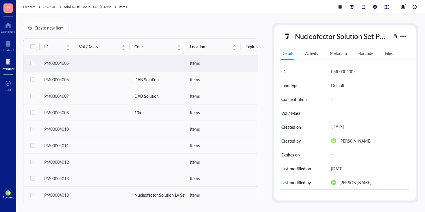
click at [53, 7] on span "C167 4C" at bounding box center [50, 6] width 14 height 5
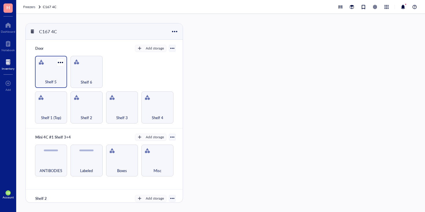
click at [57, 79] on div "Shelf 5" at bounding box center [51, 78] width 26 height 13
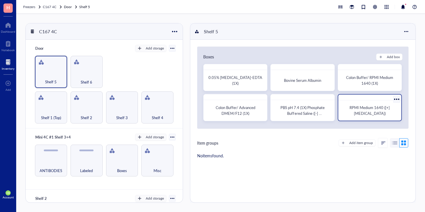
click at [361, 112] on span "RPMI Medium 1640 ([+] L-Glutamine)" at bounding box center [370, 110] width 41 height 11
click at [8, 31] on div "Dashboard" at bounding box center [8, 31] width 14 height 3
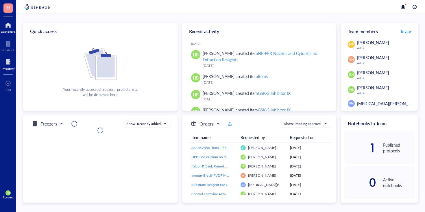
click at [13, 67] on div "Inventory" at bounding box center [8, 68] width 13 height 3
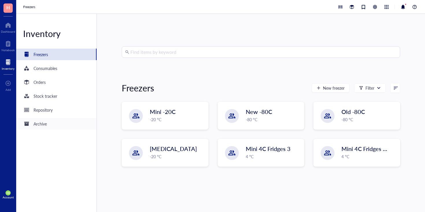
click at [42, 124] on div "Archive" at bounding box center [40, 124] width 13 height 6
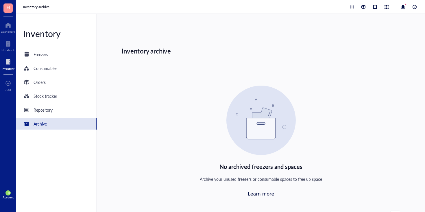
scroll to position [60, 0]
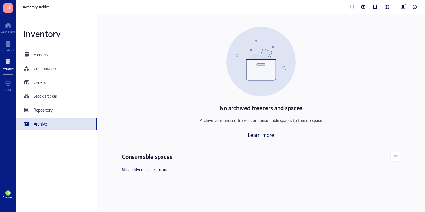
click at [158, 159] on div "Consumable spaces" at bounding box center [147, 156] width 51 height 9
click at [387, 158] on div "Consumable spaces" at bounding box center [261, 157] width 279 height 10
click at [391, 158] on input "search" at bounding box center [392, 156] width 3 height 9
click at [342, 127] on div "No archived freezers and spaces Archive your unused freezers or consumable spac…" at bounding box center [261, 82] width 279 height 111
click at [43, 104] on div "Repository" at bounding box center [56, 110] width 80 height 12
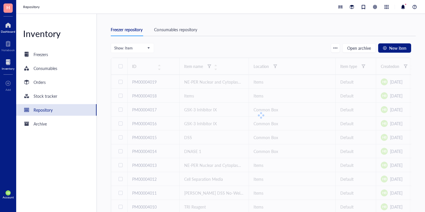
click at [5, 30] on div "Dashboard" at bounding box center [8, 31] width 14 height 3
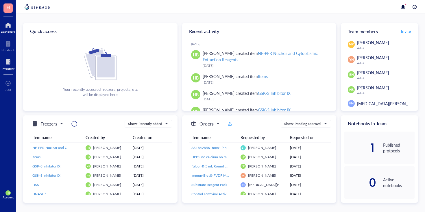
click at [8, 63] on div at bounding box center [8, 62] width 13 height 9
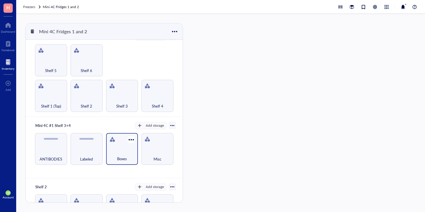
scroll to position [12, 0]
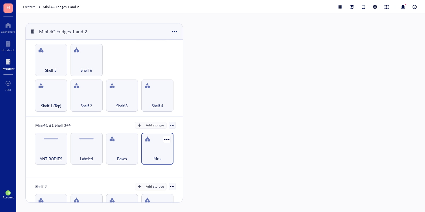
click at [159, 152] on div "Misc" at bounding box center [157, 155] width 26 height 13
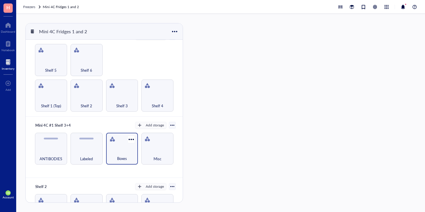
click at [112, 142] on div "Boxes" at bounding box center [122, 149] width 32 height 32
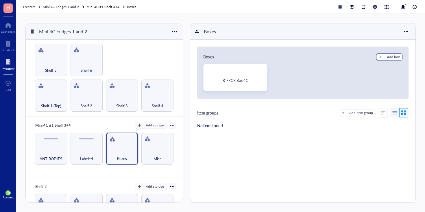
click at [387, 56] on div "Add box" at bounding box center [393, 56] width 13 height 5
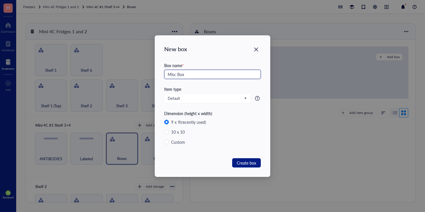
type input "Misc Box"
click at [249, 167] on div "New box Box name * Misc Box Item type Default Dimension (height x width) 9 x 9 …" at bounding box center [212, 106] width 115 height 141
click at [250, 164] on span "Create box" at bounding box center [246, 163] width 19 height 6
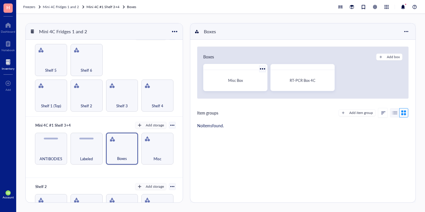
click at [239, 78] on span "Misc Box" at bounding box center [235, 80] width 15 height 5
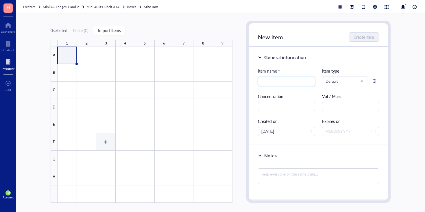
click at [107, 140] on div at bounding box center [145, 125] width 175 height 156
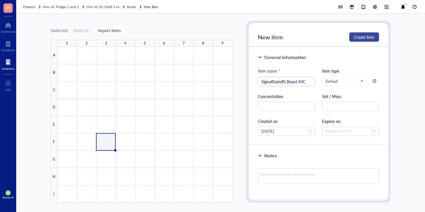
type input "SignalStain(R) Boost IHC"
click at [363, 38] on span "Create item" at bounding box center [364, 37] width 21 height 5
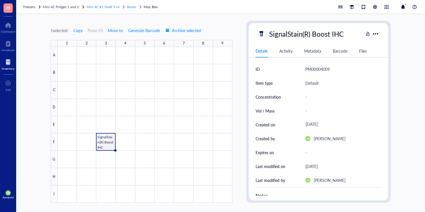
click at [135, 8] on span "Boxes" at bounding box center [131, 6] width 9 height 5
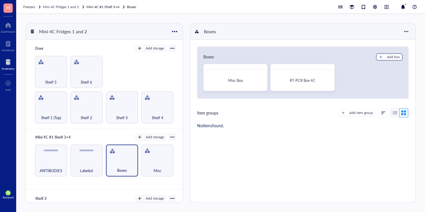
click at [387, 59] on div "Add box" at bounding box center [393, 56] width 13 height 5
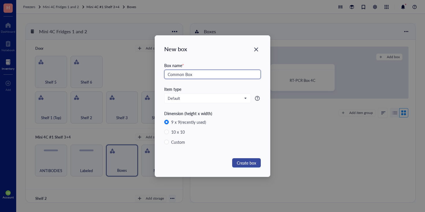
type input "Common Box"
click at [245, 162] on span "Create box" at bounding box center [246, 163] width 19 height 6
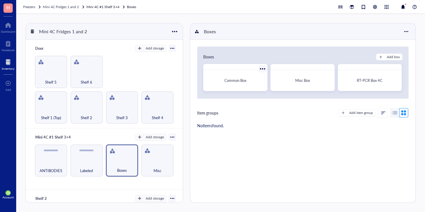
click at [245, 80] on span "Common Box" at bounding box center [236, 80] width 22 height 5
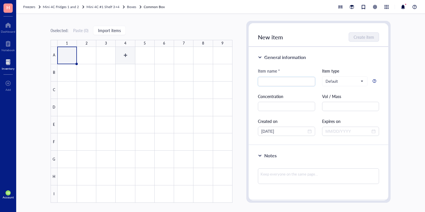
click at [129, 59] on div at bounding box center [145, 125] width 175 height 156
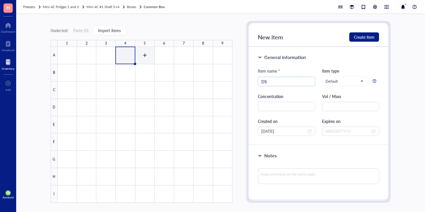
type input "DSS"
click at [140, 56] on div at bounding box center [145, 125] width 175 height 156
type input "DNASE 1"
click at [358, 36] on span "Create item" at bounding box center [364, 37] width 21 height 5
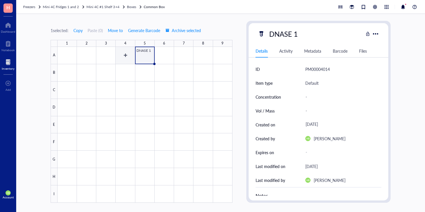
click at [130, 56] on div at bounding box center [145, 125] width 175 height 156
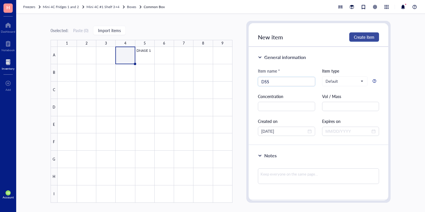
type input "DSS"
click at [370, 35] on span "Create item" at bounding box center [364, 37] width 21 height 5
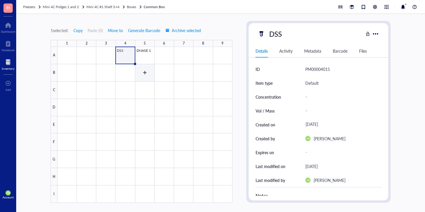
click at [148, 78] on div at bounding box center [145, 125] width 175 height 156
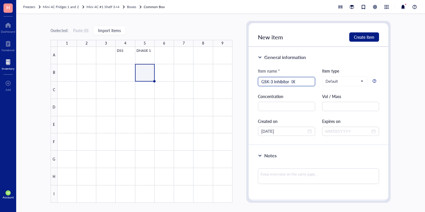
click at [277, 83] on input "GSK-3 Inhibitor IX" at bounding box center [287, 81] width 50 height 9
click at [274, 82] on input "GSK-3 Inhibitor IX" at bounding box center [287, 81] width 50 height 9
type input "GSK-3 Inhibitor IX"
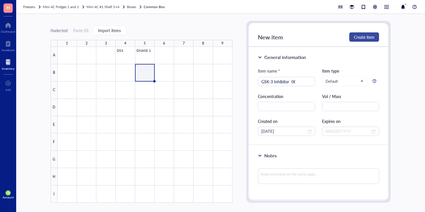
click at [372, 38] on span "Create item" at bounding box center [364, 37] width 21 height 5
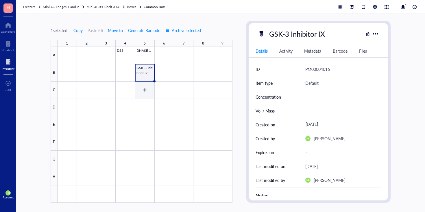
click at [145, 92] on div at bounding box center [145, 125] width 175 height 156
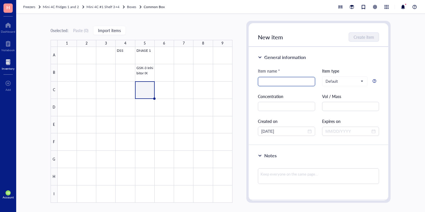
paste input "GSK-3 Inhibitor IX"
type input "GSK-3 Inhibitor IX"
click at [354, 38] on span "Create item" at bounding box center [364, 37] width 21 height 5
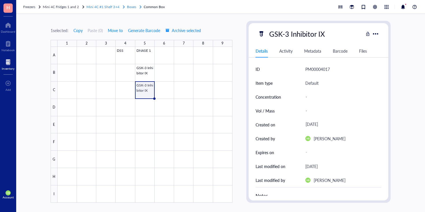
click at [130, 8] on span "Boxes" at bounding box center [131, 6] width 9 height 5
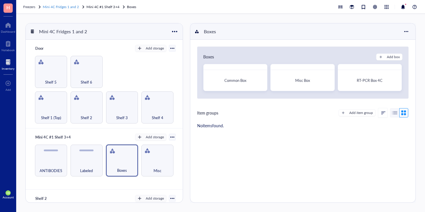
click at [53, 7] on span "Mini 4C Fridges 1 and 2" at bounding box center [61, 6] width 36 height 5
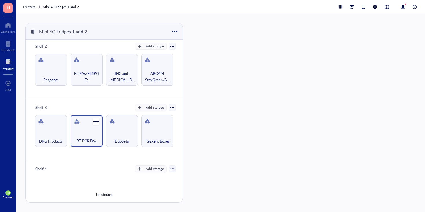
scroll to position [165, 0]
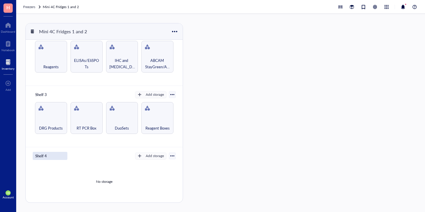
click at [39, 155] on div "Shelf 4" at bounding box center [50, 156] width 35 height 8
click at [39, 155] on input "Shelf 4" at bounding box center [43, 156] width 21 height 8
click at [40, 155] on input "Shelf 4" at bounding box center [43, 156] width 21 height 8
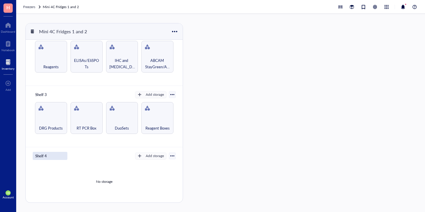
click at [40, 155] on input "Shelf 4" at bounding box center [43, 156] width 21 height 8
type input "Mini 4C #1 Shelf 1+2"
click at [96, 167] on div "No storage" at bounding box center [104, 182] width 143 height 44
click at [150, 160] on div "No storage" at bounding box center [104, 182] width 143 height 44
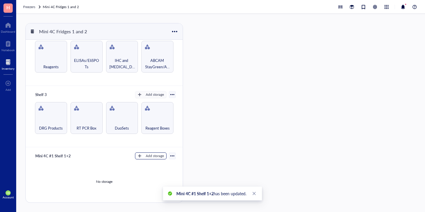
click at [155, 153] on div "Add storage" at bounding box center [155, 155] width 18 height 5
click at [150, 170] on span "Category" at bounding box center [153, 173] width 33 height 6
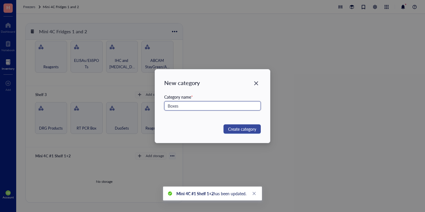
type input "Boxes"
click at [251, 126] on span "Create category" at bounding box center [242, 129] width 28 height 6
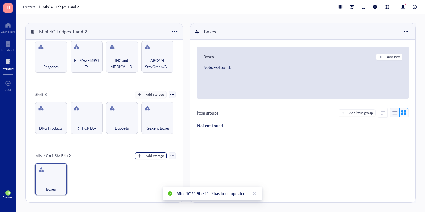
click at [152, 154] on div "Add storage" at bounding box center [155, 155] width 18 height 5
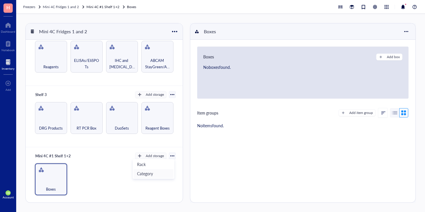
click at [153, 172] on span "Category" at bounding box center [153, 173] width 33 height 6
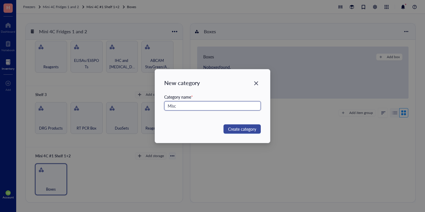
type input "Misc"
click at [245, 127] on span "Create category" at bounding box center [242, 129] width 28 height 6
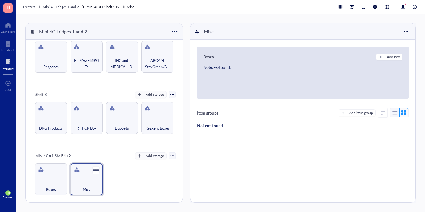
click at [91, 173] on div "Misc" at bounding box center [87, 179] width 32 height 32
click at [350, 111] on div "Add item group" at bounding box center [362, 112] width 24 height 5
type textarea "Keep everyone on the same page..."
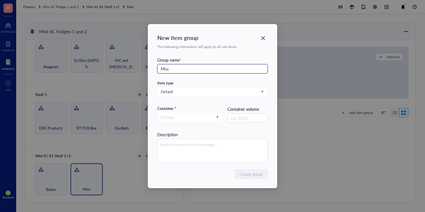
type input "Misc"
click at [205, 111] on div "Container *" at bounding box center [190, 108] width 66 height 5
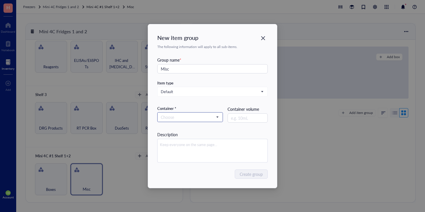
click at [205, 117] on input "search" at bounding box center [188, 117] width 54 height 9
click at [198, 135] on div "Container" at bounding box center [190, 137] width 58 height 6
click at [247, 174] on span "Create group" at bounding box center [251, 174] width 23 height 6
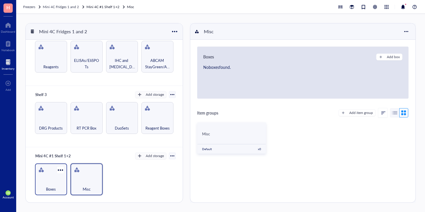
click at [49, 180] on div "Boxes" at bounding box center [51, 186] width 26 height 13
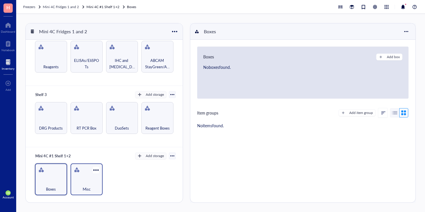
click at [94, 191] on div "Misc" at bounding box center [87, 179] width 32 height 32
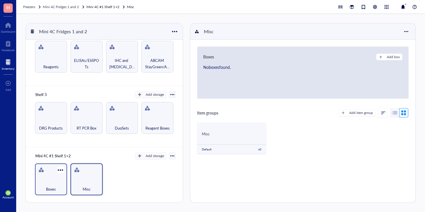
click at [54, 188] on span "Boxes" at bounding box center [51, 189] width 10 height 6
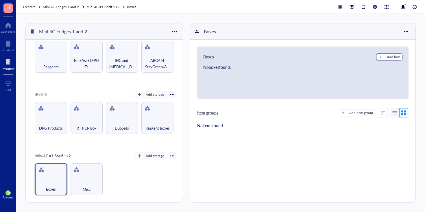
click at [390, 55] on div "Add box" at bounding box center [393, 56] width 13 height 5
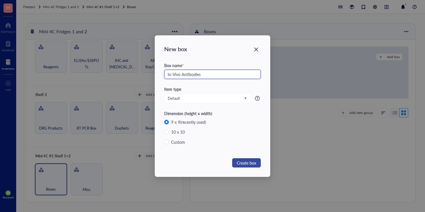
type input "In-Vivo Antibodies"
click at [238, 162] on span "Create box" at bounding box center [246, 163] width 19 height 6
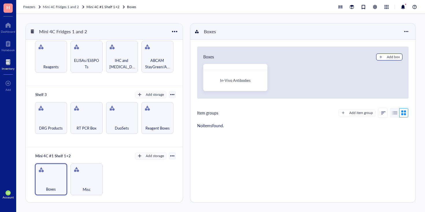
click at [382, 58] on button "Add box" at bounding box center [389, 57] width 26 height 7
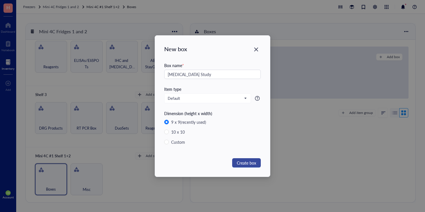
type input "Gastric Cancer Study"
click at [245, 166] on button "Create box" at bounding box center [246, 162] width 29 height 9
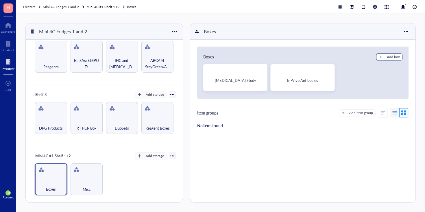
click at [387, 57] on div "Add box" at bounding box center [393, 56] width 13 height 5
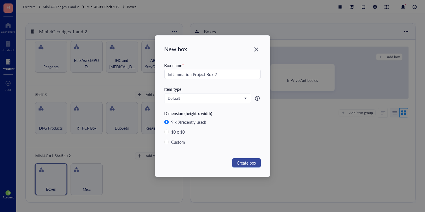
type input "Inflammation Project Box 2"
click at [246, 163] on span "Create box" at bounding box center [246, 163] width 19 height 6
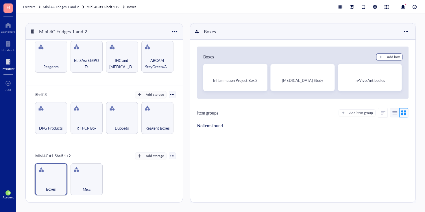
click at [389, 57] on div "Add box" at bounding box center [393, 56] width 13 height 5
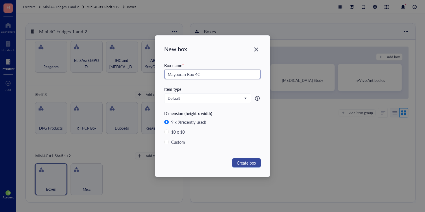
type input "Mayooran Box 4C"
click at [246, 163] on span "Create box" at bounding box center [246, 163] width 19 height 6
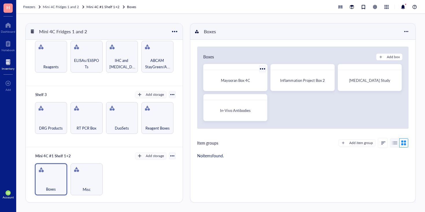
click at [252, 84] on div "Mayooran Box 4C" at bounding box center [235, 80] width 59 height 16
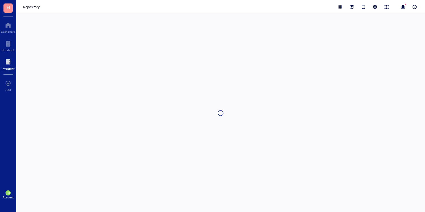
type textarea "Keep everyone on the same page…"
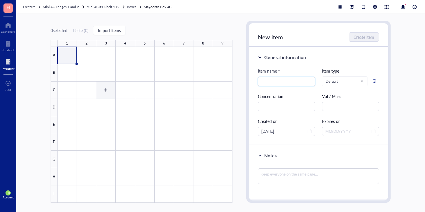
click at [106, 84] on div at bounding box center [145, 125] width 175 height 156
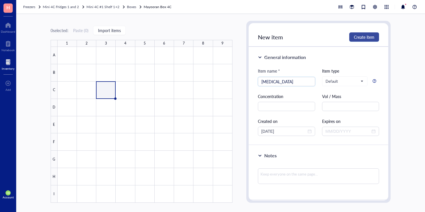
type input "Temozolomide"
click at [379, 36] on button "Create item" at bounding box center [365, 36] width 30 height 9
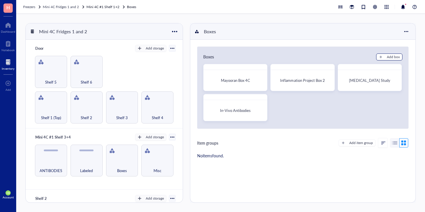
click at [382, 57] on button "Add box" at bounding box center [389, 57] width 26 height 7
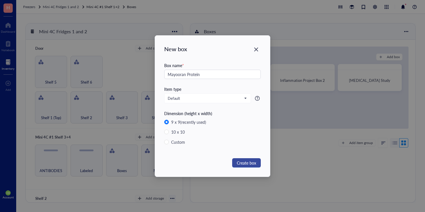
type input "Mayooran Protein"
click at [249, 161] on span "Create box" at bounding box center [246, 163] width 19 height 6
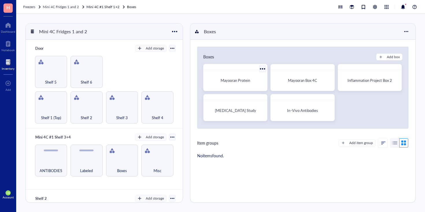
click at [239, 86] on div "Mayooran Protein" at bounding box center [235, 80] width 59 height 16
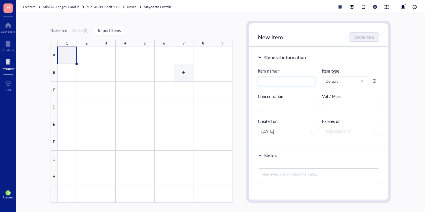
click at [183, 73] on div at bounding box center [145, 125] width 175 height 156
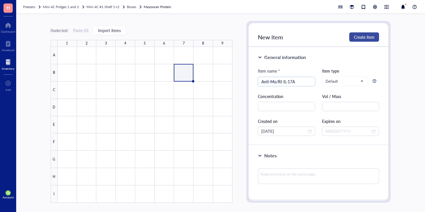
type input "Anti-Mo/Rt IL-17A"
click at [356, 36] on span "Create item" at bounding box center [364, 37] width 21 height 5
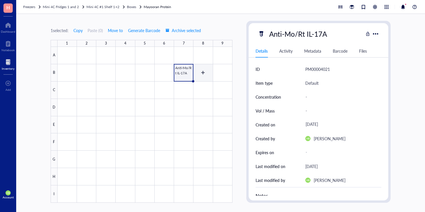
click at [201, 75] on div at bounding box center [145, 125] width 175 height 156
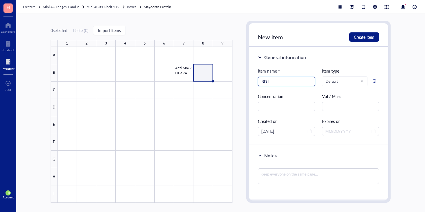
click at [282, 83] on input "BD I" at bounding box center [287, 81] width 50 height 9
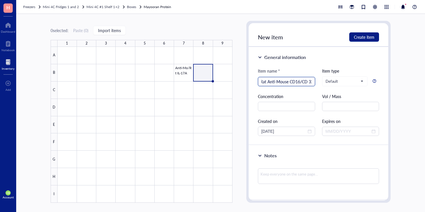
scroll to position [0, 3]
click at [306, 82] on input "Rat Anti-Mouse CD16/CD 32" at bounding box center [287, 81] width 50 height 9
type input "Rat Anti-Mouse CD16/CD32"
click at [354, 35] on span "Create item" at bounding box center [364, 37] width 21 height 5
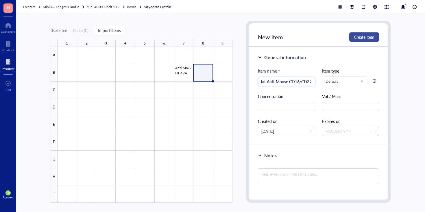
scroll to position [0, 0]
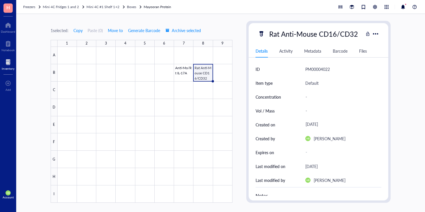
click at [207, 87] on div at bounding box center [145, 125] width 175 height 156
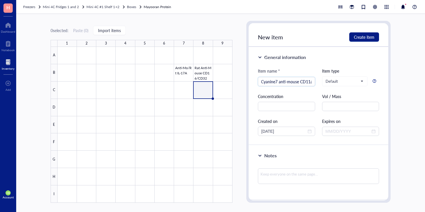
scroll to position [0, 9]
type input "PE/Cyanine7 anti-mouse CD11a"
click at [369, 42] on div "New item Create item" at bounding box center [319, 35] width 140 height 24
click at [369, 39] on span "Create item" at bounding box center [364, 37] width 21 height 5
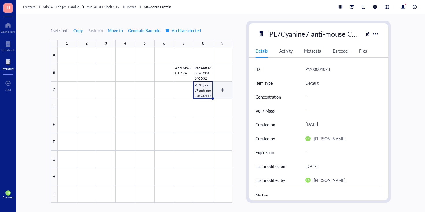
click at [225, 86] on div at bounding box center [145, 125] width 175 height 156
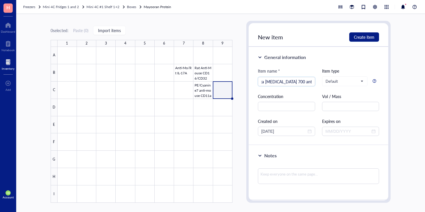
scroll to position [0, 12]
type input "Alexa Fluor 700 anti-mouse CD48"
click at [359, 35] on span "Create item" at bounding box center [364, 37] width 21 height 5
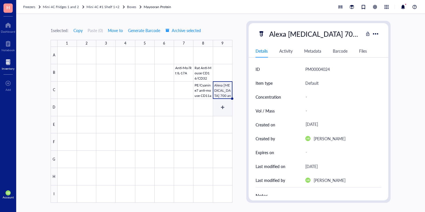
click at [226, 101] on div at bounding box center [145, 125] width 175 height 156
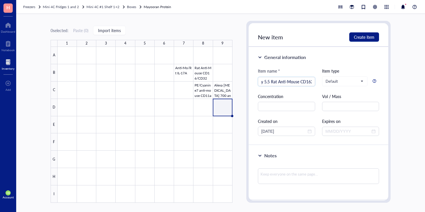
scroll to position [0, 17]
type input "PerCP-Cy 5.5 Rat Anti-Mouse CD162"
click at [361, 36] on span "Create item" at bounding box center [364, 37] width 21 height 5
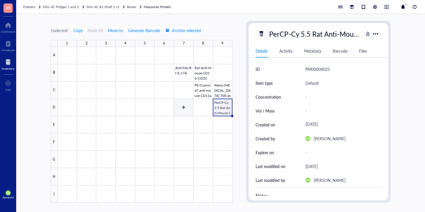
click at [181, 103] on div at bounding box center [145, 125] width 175 height 156
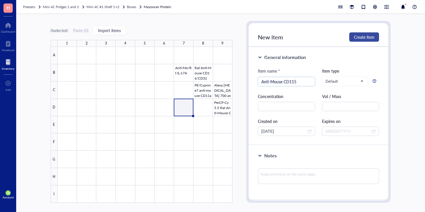
type input "Anti-Mouse CD115"
click at [363, 35] on span "Create item" at bounding box center [364, 37] width 21 height 5
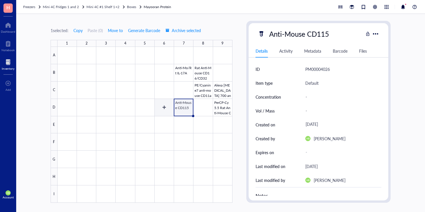
click at [165, 109] on div at bounding box center [145, 125] width 175 height 156
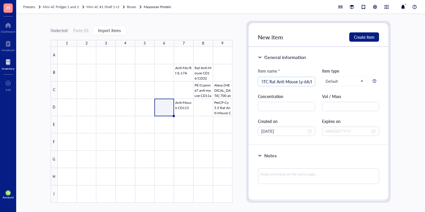
scroll to position [0, 4]
type input "FITC Rat Anti-Mouse Ly-6A/E"
click at [365, 41] on button "Create item" at bounding box center [365, 36] width 30 height 9
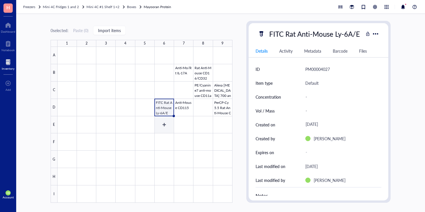
click at [167, 127] on div at bounding box center [145, 125] width 175 height 156
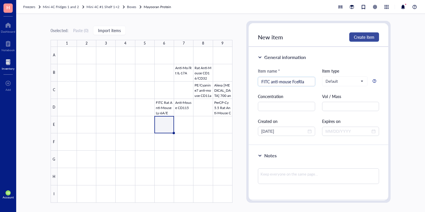
type input "FITC anti-mouse FceRIa"
click at [373, 39] on span "Create item" at bounding box center [364, 37] width 21 height 5
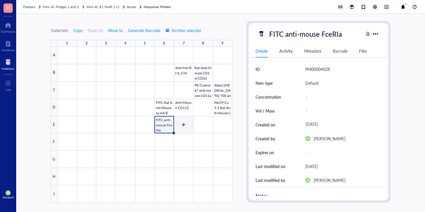
click at [187, 124] on div at bounding box center [145, 125] width 175 height 156
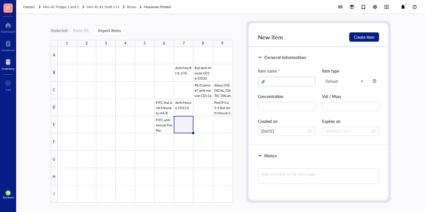
type input "z"
type input "FITC Rat Anti-Mouse Ly-6A/E"
click at [372, 35] on span "Create item" at bounding box center [364, 37] width 21 height 5
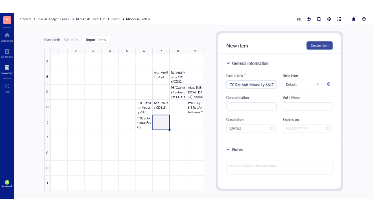
scroll to position [0, 0]
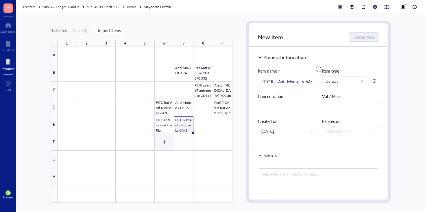
click at [166, 141] on div at bounding box center [145, 125] width 175 height 156
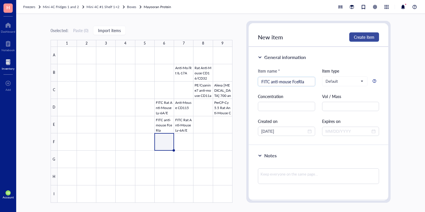
type input "FITC anti-mouse FceRIa"
click at [364, 37] on span "Create item" at bounding box center [364, 37] width 21 height 5
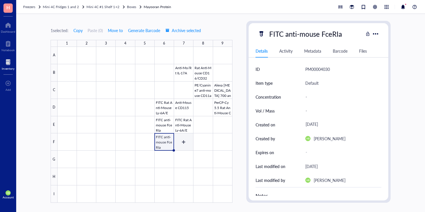
click at [186, 141] on div at bounding box center [145, 125] width 175 height 156
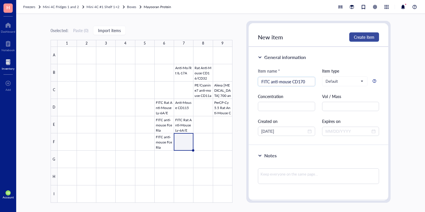
type input "FITC anti-mouse CD170"
click at [367, 39] on span "Create item" at bounding box center [364, 37] width 21 height 5
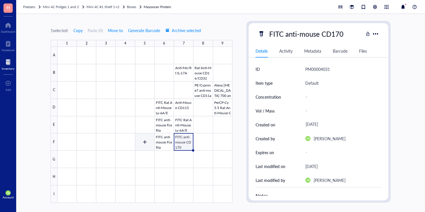
click at [138, 144] on div at bounding box center [145, 125] width 175 height 156
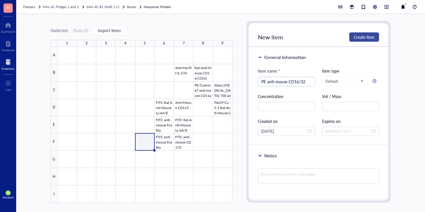
type input "PE anti-mouse CD16/32"
click at [367, 41] on button "Create item" at bounding box center [365, 36] width 30 height 9
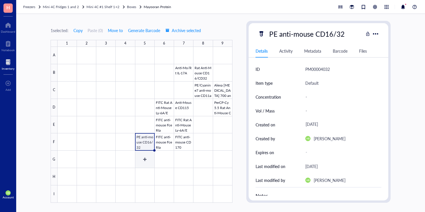
click at [144, 160] on div at bounding box center [145, 125] width 175 height 156
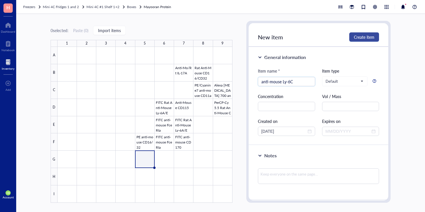
type input "anti-mouse Ly-6C"
click at [377, 36] on button "Create item" at bounding box center [365, 36] width 30 height 9
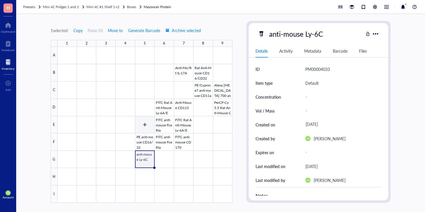
click at [146, 128] on div at bounding box center [145, 125] width 175 height 156
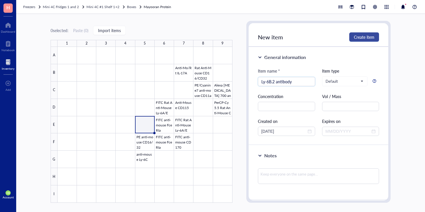
type input "Ly-6B.2 antibody"
click at [368, 40] on button "Create item" at bounding box center [365, 36] width 30 height 9
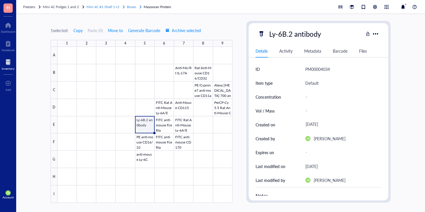
click at [133, 7] on span "Boxes" at bounding box center [131, 6] width 9 height 5
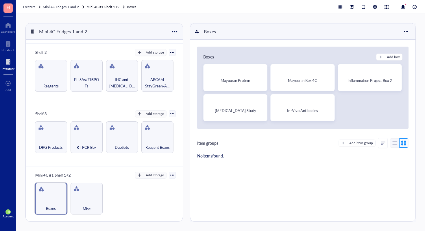
scroll to position [146, 0]
click at [85, 200] on div "Misc" at bounding box center [86, 204] width 26 height 13
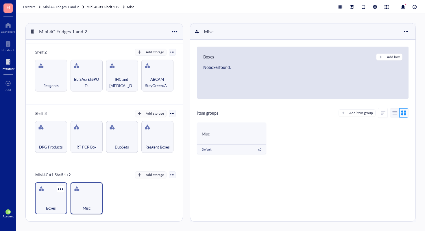
click at [51, 199] on div "Boxes" at bounding box center [51, 204] width 26 height 13
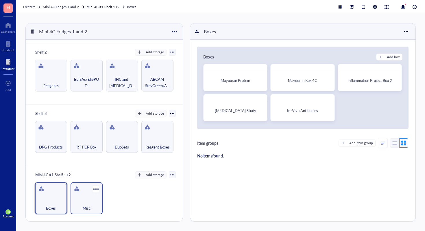
click at [94, 199] on div "Misc" at bounding box center [86, 204] width 26 height 13
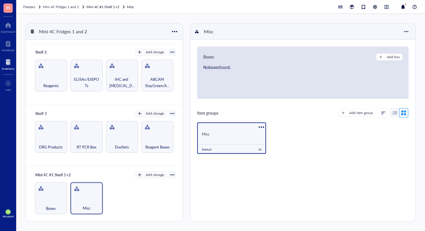
click at [244, 137] on div "Misc" at bounding box center [231, 133] width 69 height 11
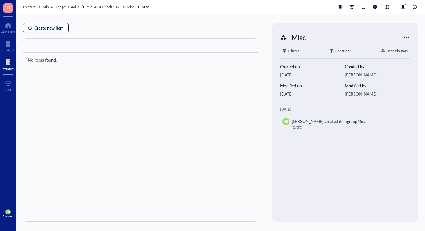
click at [52, 29] on span "Create new item" at bounding box center [48, 27] width 29 height 5
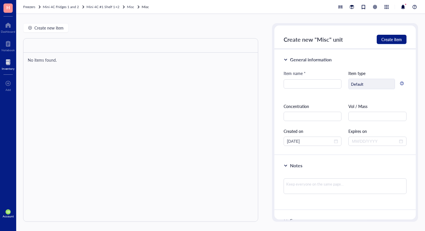
click at [319, 79] on div "Item name *" at bounding box center [313, 74] width 58 height 9
click at [318, 82] on input "search" at bounding box center [312, 84] width 51 height 9
type input "LG Broth"
click at [385, 39] on span "Create item" at bounding box center [392, 39] width 21 height 5
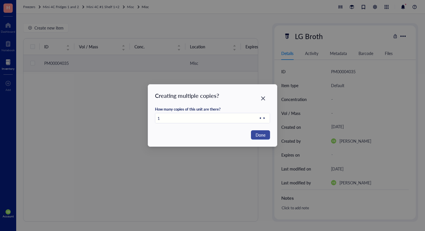
click at [261, 135] on span "Done" at bounding box center [261, 135] width 10 height 6
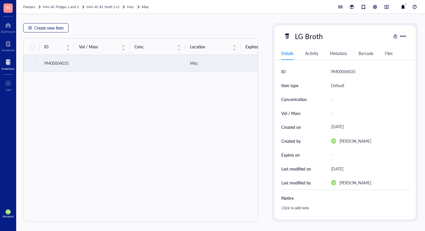
click at [48, 26] on span "Create new item" at bounding box center [48, 27] width 29 height 5
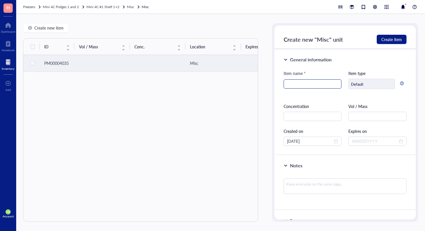
click at [299, 82] on input "search" at bounding box center [312, 84] width 51 height 9
type input "LB Broth"
click at [382, 39] on span "Create item" at bounding box center [392, 39] width 21 height 5
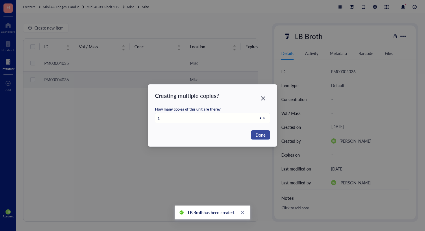
click at [260, 137] on span "Done" at bounding box center [261, 135] width 10 height 6
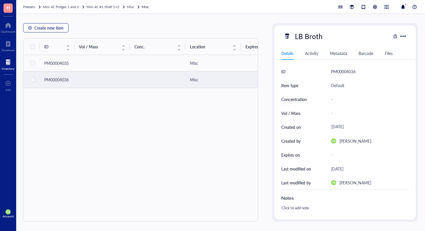
click at [59, 30] on span "Create new item" at bounding box center [48, 27] width 29 height 5
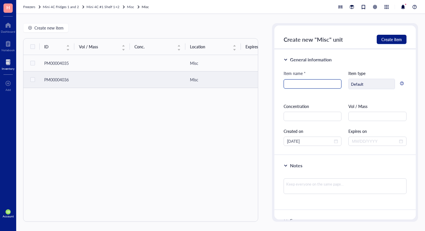
click at [307, 82] on input "search" at bounding box center [312, 84] width 51 height 9
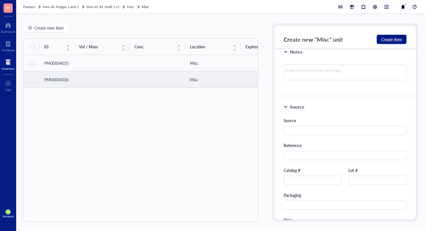
scroll to position [116, 0]
type input "Nuclear Extraction Kit"
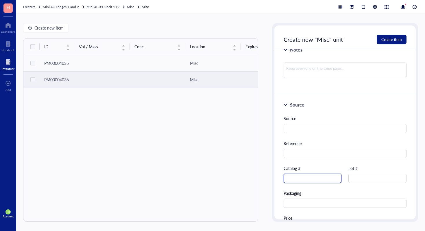
click at [310, 174] on input "text" at bounding box center [313, 178] width 58 height 9
type input "AB113474"
click at [402, 41] on span "Create item" at bounding box center [392, 39] width 21 height 5
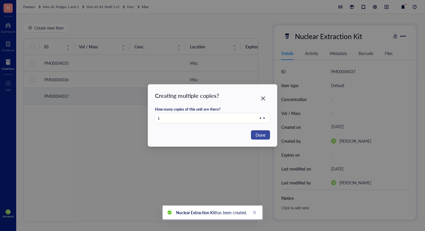
click at [255, 135] on button "Done" at bounding box center [260, 134] width 19 height 9
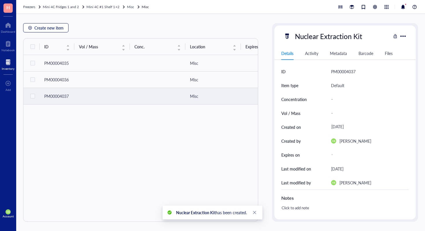
click at [61, 28] on span "Create new item" at bounding box center [48, 27] width 29 height 5
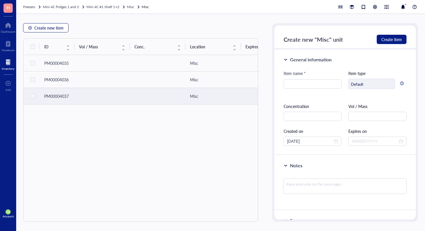
click at [43, 25] on span "Create new item" at bounding box center [48, 27] width 29 height 5
click at [38, 27] on span "Create new item" at bounding box center [48, 27] width 29 height 5
click at [323, 88] on input "search" at bounding box center [312, 84] width 51 height 9
type input "LB Pgar"
click at [403, 37] on button "Create item" at bounding box center [392, 39] width 30 height 9
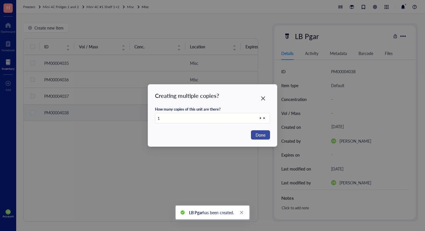
click at [256, 134] on span "Done" at bounding box center [261, 135] width 10 height 6
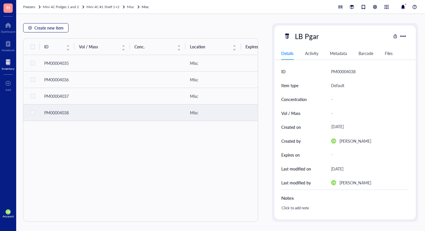
click at [49, 30] on button "Create new item" at bounding box center [45, 27] width 45 height 9
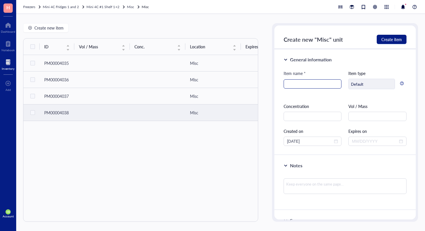
click at [304, 82] on input "search" at bounding box center [312, 84] width 51 height 9
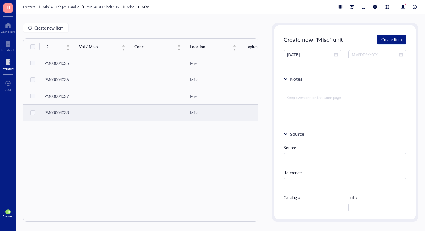
scroll to position [93, 0]
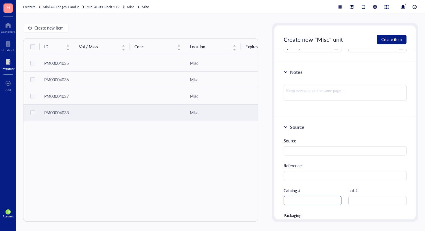
type input "StayGreen/AP Plus"
click at [303, 202] on input "text" at bounding box center [313, 200] width 58 height 9
type input "AB156428"
click at [390, 36] on button "Create item" at bounding box center [392, 39] width 30 height 9
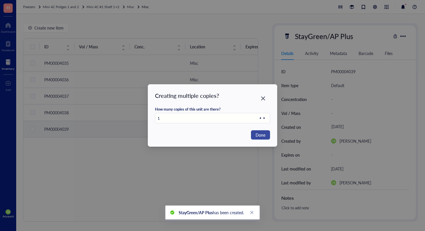
click at [260, 134] on span "Done" at bounding box center [261, 135] width 10 height 6
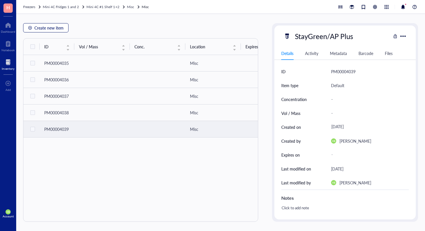
click at [47, 30] on span "Create new item" at bounding box center [48, 27] width 29 height 5
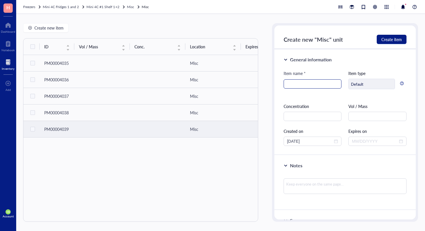
click at [299, 82] on input "search" at bounding box center [312, 84] width 51 height 9
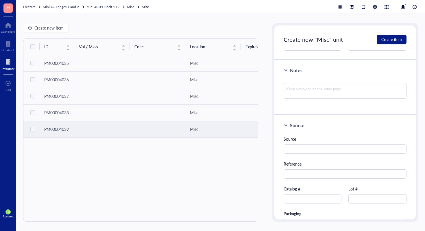
scroll to position [95, 0]
type input "Universal SIRT Activity Assay Kit"
click at [298, 197] on input "text" at bounding box center [313, 198] width 58 height 9
type input "ab156915"
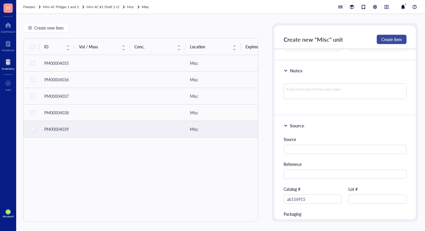
click at [391, 36] on button "Create item" at bounding box center [392, 39] width 30 height 9
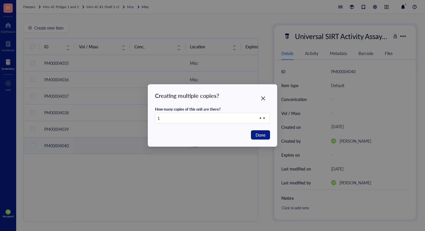
click at [265, 119] on icon at bounding box center [264, 118] width 4 height 4
click at [265, 137] on span "Done" at bounding box center [261, 135] width 10 height 6
type input "1"
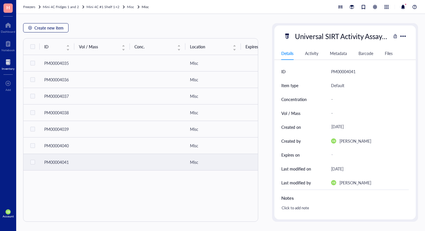
click at [51, 26] on span "Create new item" at bounding box center [48, 27] width 29 height 5
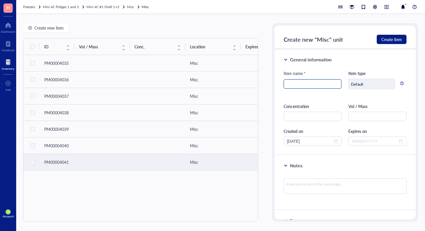
click at [308, 85] on input "search" at bounding box center [312, 84] width 51 height 9
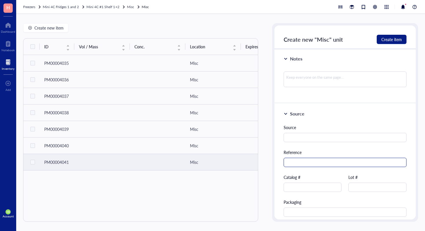
scroll to position [116, 0]
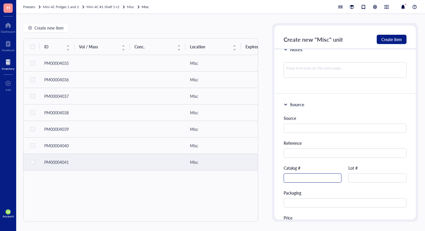
type input "Protein A Sepharose"
click at [308, 177] on input "text" at bounding box center [313, 177] width 58 height 9
type input "17-0780-01"
click at [393, 40] on span "Create item" at bounding box center [392, 39] width 21 height 5
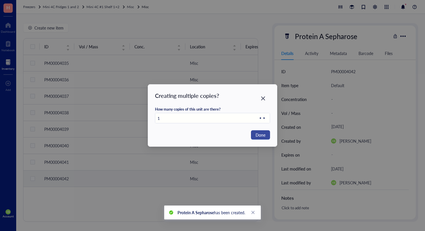
click at [261, 136] on span "Done" at bounding box center [261, 135] width 10 height 6
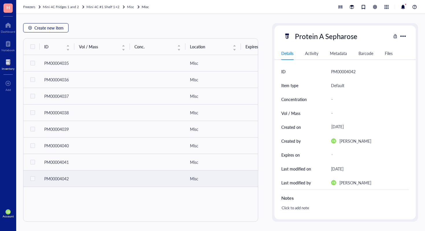
click at [50, 26] on span "Create new item" at bounding box center [48, 27] width 29 height 5
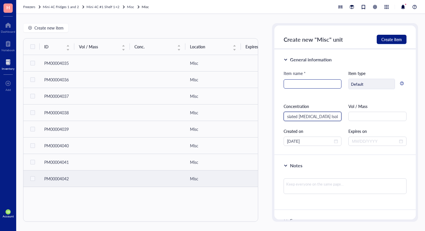
scroll to position [0, 21]
type input "Tumor-Assosiated Fibroblast Isolation Ki"
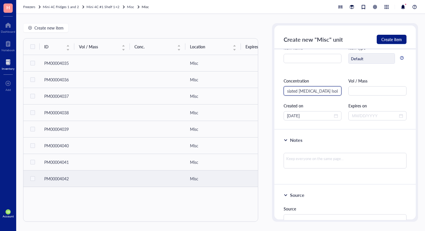
scroll to position [26, 0]
click at [317, 91] on input "Tumor-Assosiated Fibroblast Isolation Ki" at bounding box center [313, 89] width 58 height 9
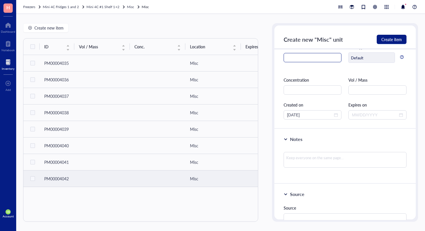
click at [315, 60] on input "search" at bounding box center [312, 57] width 51 height 9
paste input "Tumor-Assosiated Fibroblast Isolation Ki"
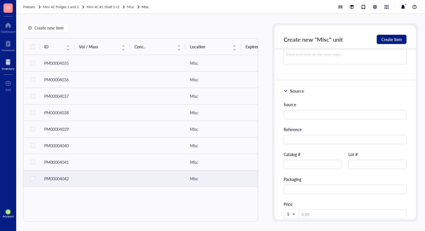
scroll to position [179, 0]
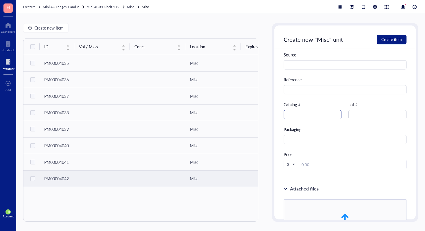
type input "Tumor-Assosiated Fibroblast Isolation Kit"
click at [314, 117] on input "text" at bounding box center [313, 114] width 58 height 9
type input "130-116-476"
click at [392, 39] on span "Create item" at bounding box center [392, 39] width 21 height 5
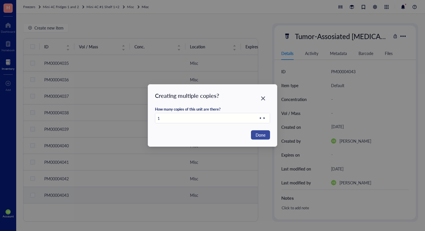
click at [261, 133] on span "Done" at bounding box center [261, 135] width 10 height 6
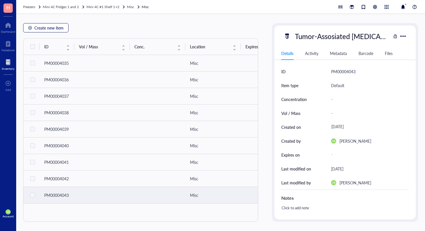
click at [52, 27] on span "Create new item" at bounding box center [48, 27] width 29 height 5
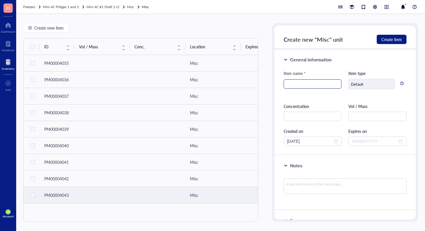
click at [292, 86] on input "search" at bounding box center [312, 84] width 51 height 9
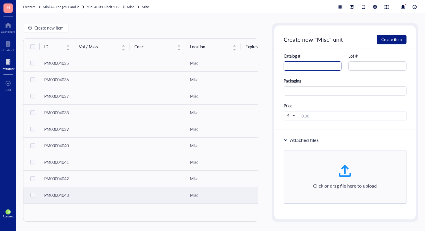
type input "Cyto-Fast Fix/Perm Buffer Set"
click at [304, 66] on input "text" at bounding box center [313, 65] width 58 height 9
type input "97503"
click at [399, 43] on button "Create item" at bounding box center [392, 39] width 30 height 9
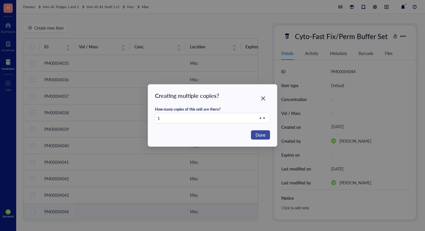
click at [260, 135] on span "Done" at bounding box center [261, 135] width 10 height 6
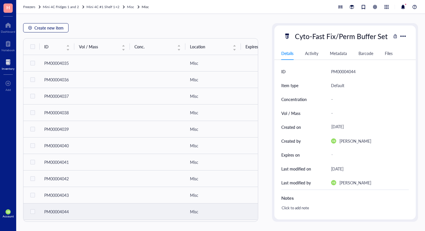
click at [57, 26] on span "Create new item" at bounding box center [48, 27] width 29 height 5
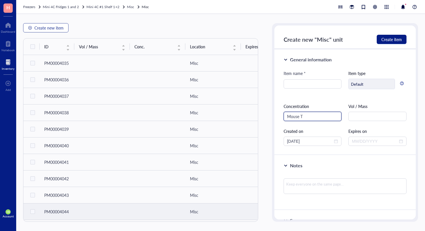
type input "Mouse Th"
click at [287, 115] on input "Mouse Th" at bounding box center [313, 116] width 58 height 9
click at [293, 83] on input "search" at bounding box center [312, 84] width 51 height 9
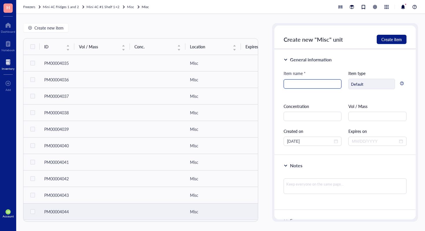
paste input "Mouse Th"
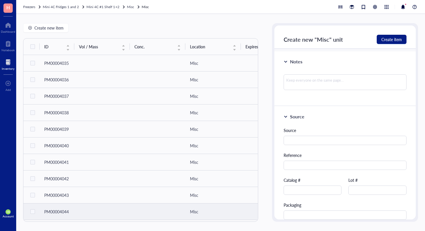
scroll to position [151, 0]
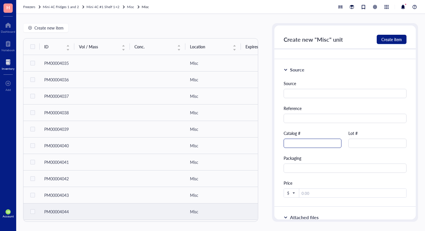
type input "Mouse Th1/Th2/Th17 Phenotyping Kit"
click at [310, 145] on input "text" at bounding box center [313, 143] width 58 height 9
type input "560758"
click at [398, 41] on span "Create item" at bounding box center [392, 39] width 21 height 5
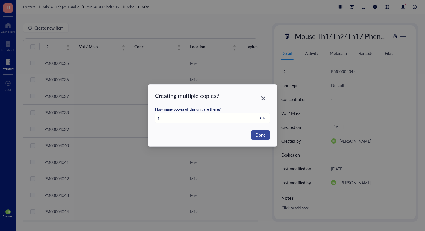
click at [263, 137] on span "Done" at bounding box center [261, 135] width 10 height 6
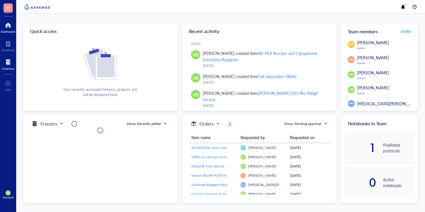
click at [8, 64] on div at bounding box center [8, 62] width 13 height 9
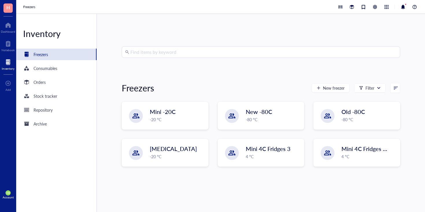
click at [164, 50] on input "search" at bounding box center [263, 52] width 266 height 11
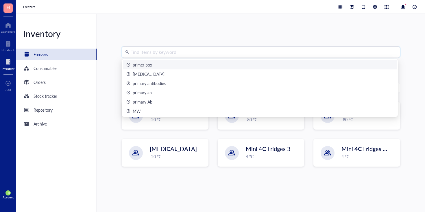
paste input "NE-PER Nuclear and Cytoplasmic Extraction Reagents"
type input "NE-PER Nuclear and Cytoplasmic Extraction Reagents"
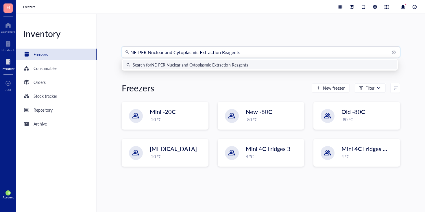
click at [190, 65] on div "Search for NE-PER Nuclear and Cytoplasmic Extraction Reagents" at bounding box center [190, 65] width 115 height 6
